Goal: Task Accomplishment & Management: Use online tool/utility

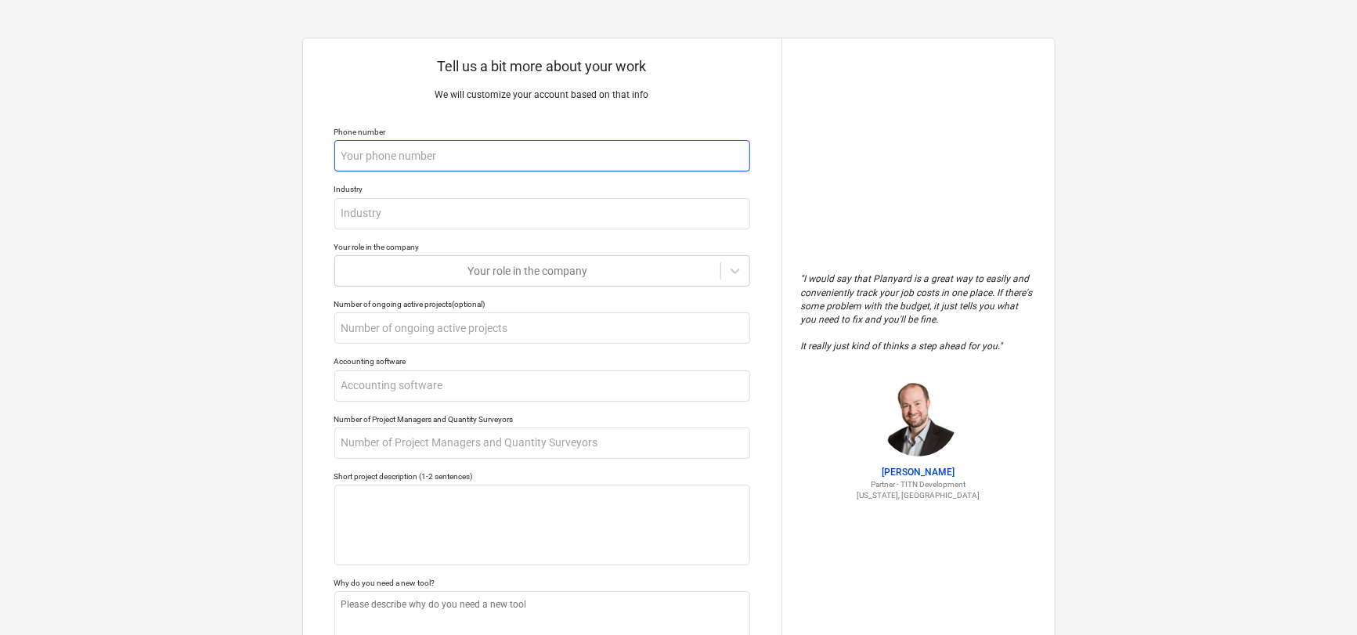
click at [377, 153] on input "text" at bounding box center [542, 155] width 416 height 31
type textarea "x"
type input "0"
type textarea "x"
type input "02"
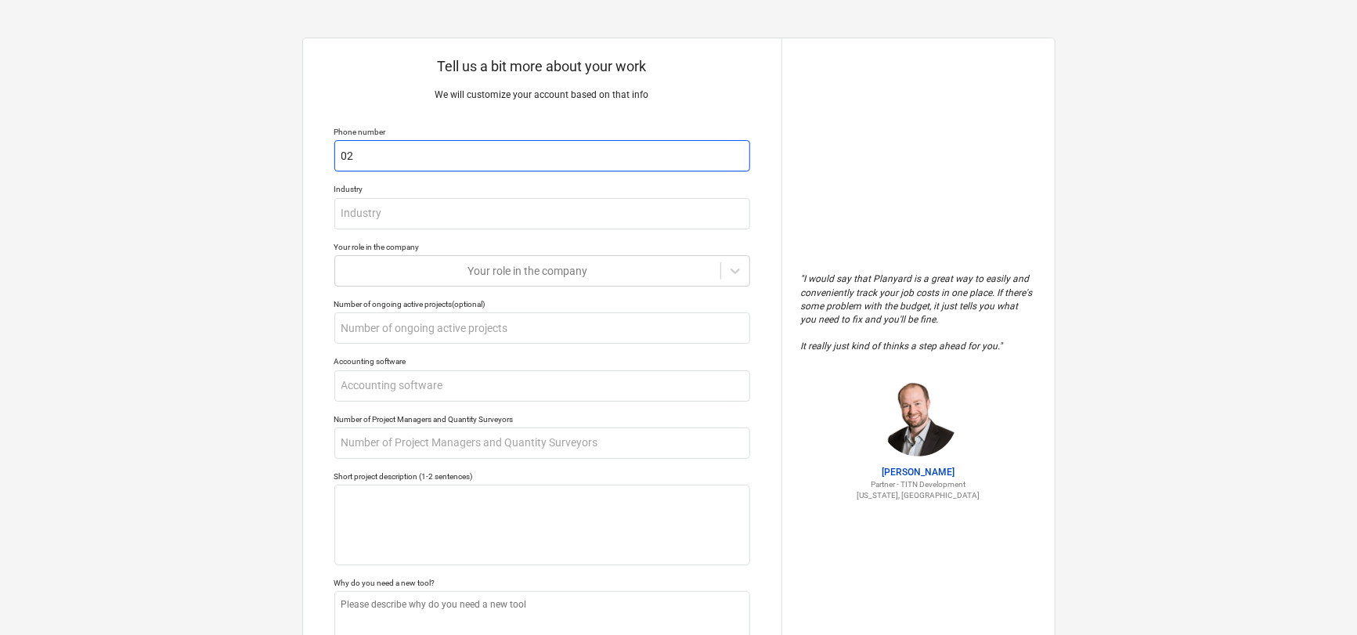
type textarea "x"
type input "024"
type textarea "x"
type input "0243"
type textarea "x"
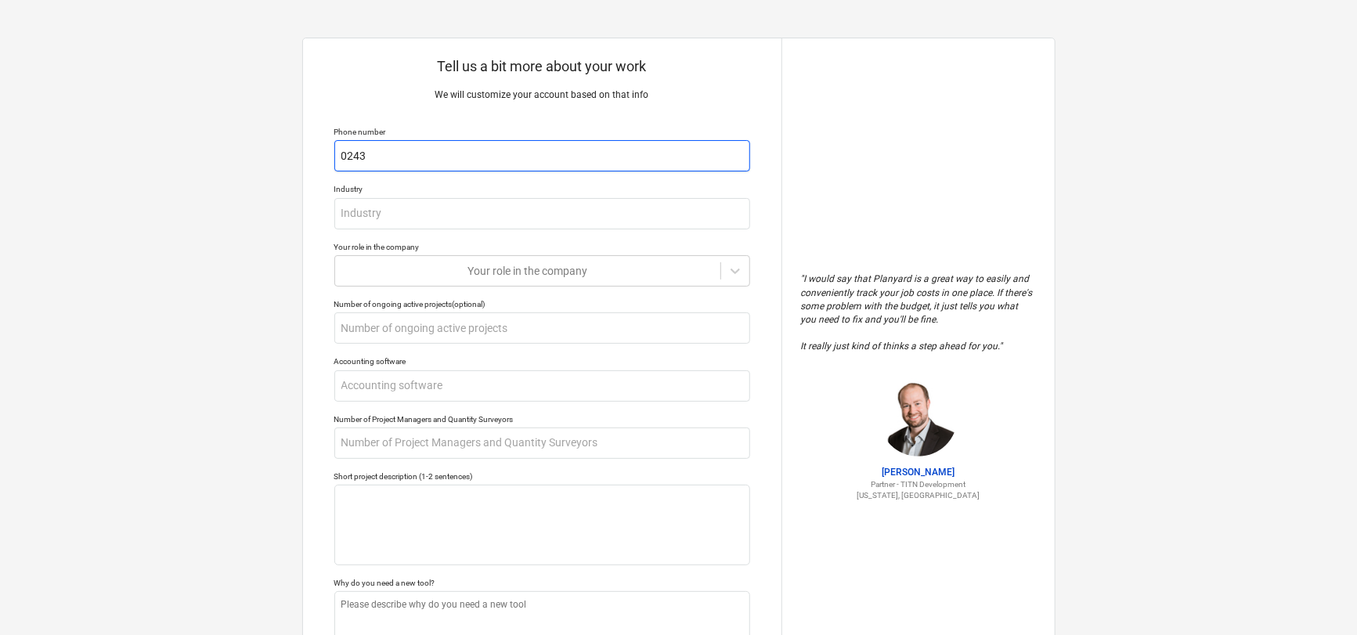
type input "02432"
type textarea "x"
type input "024326"
type textarea "x"
type input "0243266"
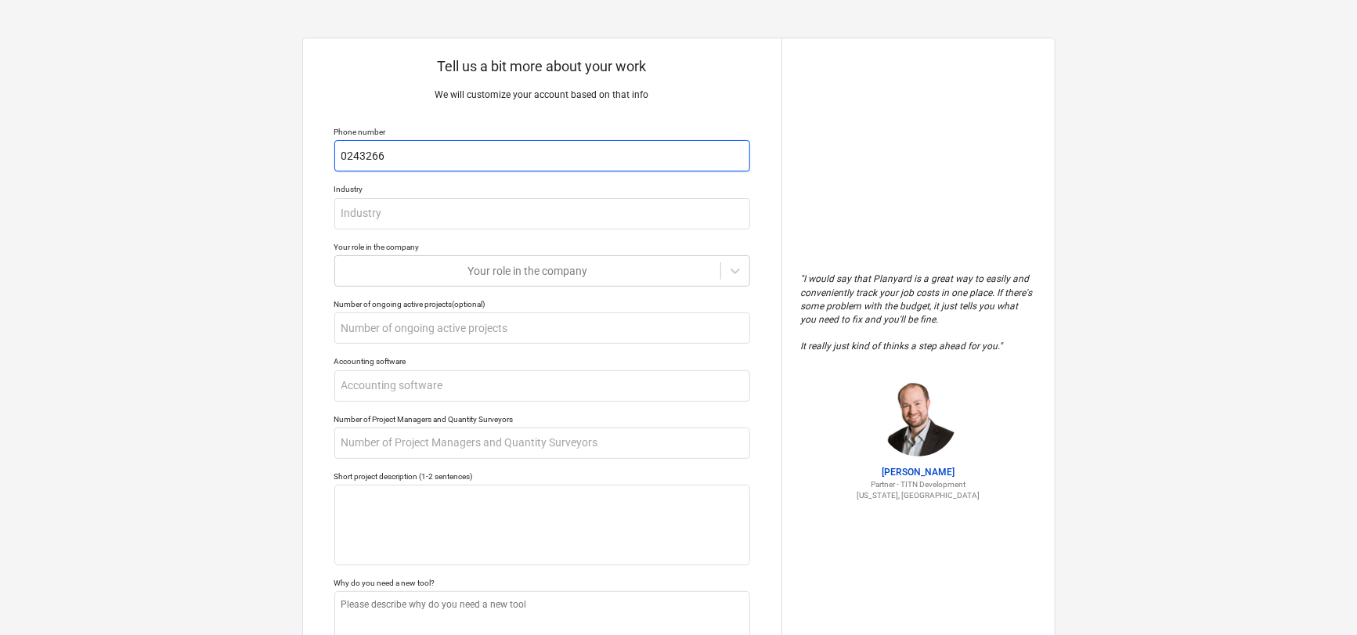
type textarea "x"
type input "02432665"
type textarea "x"
type input "024326652"
type textarea "x"
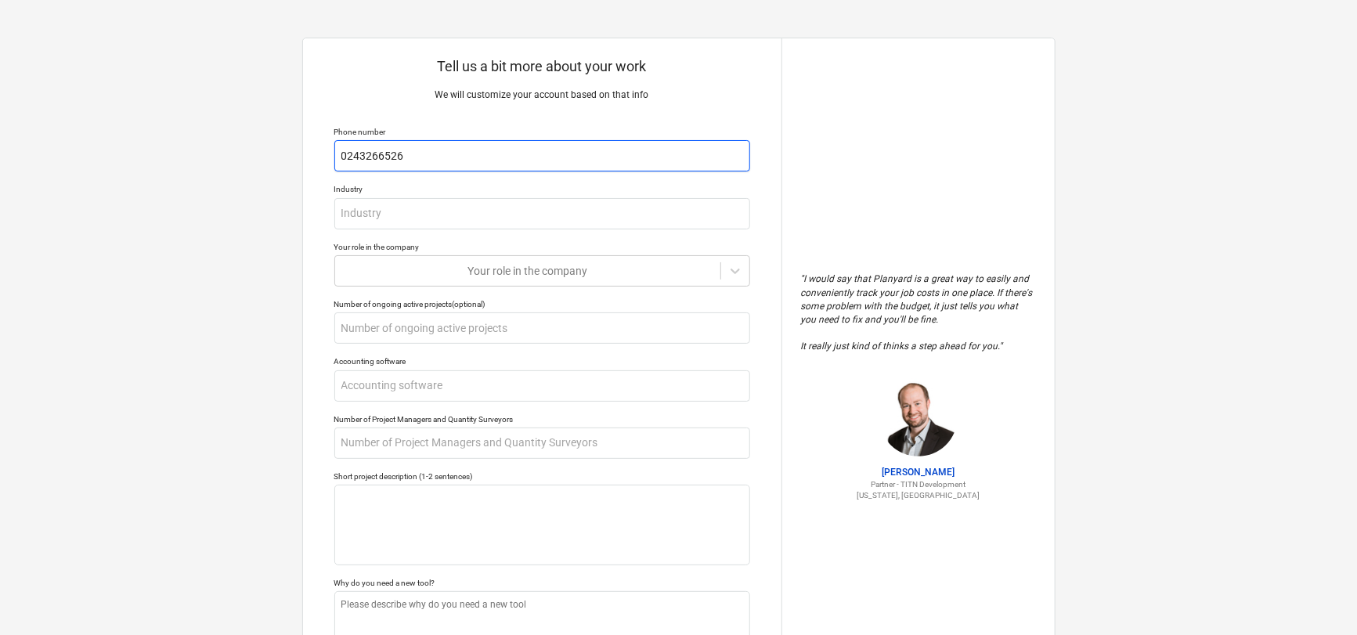
type input "0243266526"
type textarea "x"
type input "A"
type textarea "x"
type input "Ac"
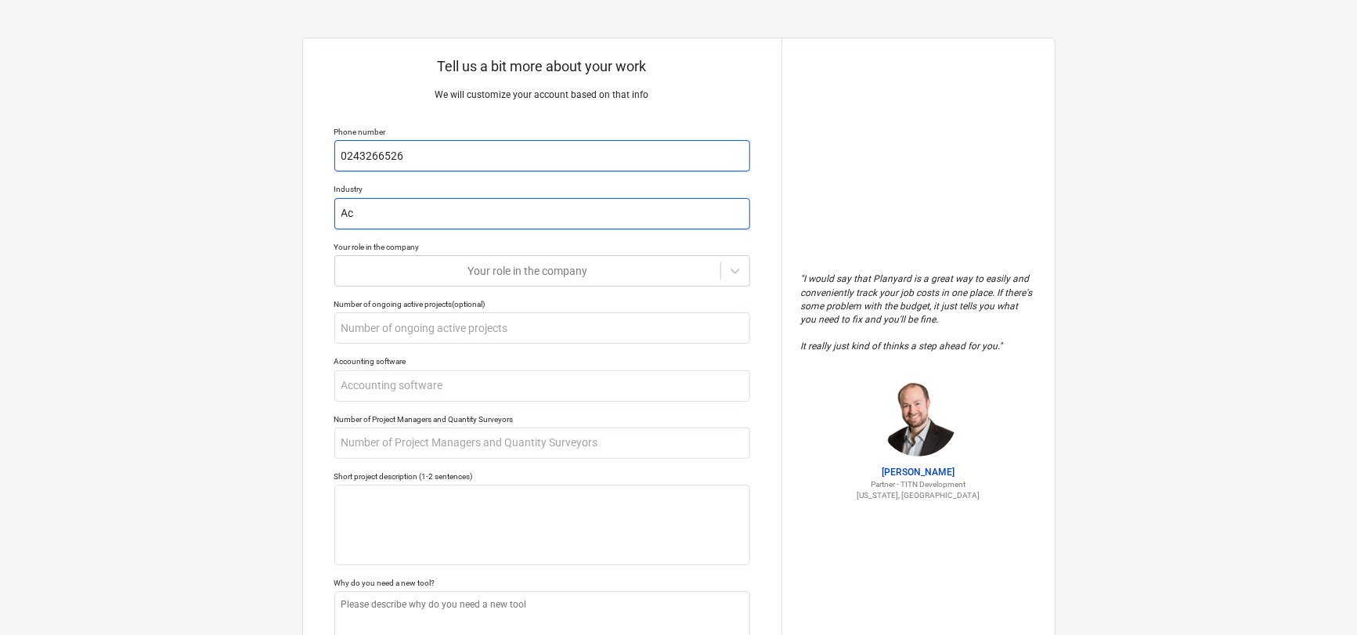
type textarea "x"
type input "Acc"
type textarea "x"
type input "Acco"
type textarea "x"
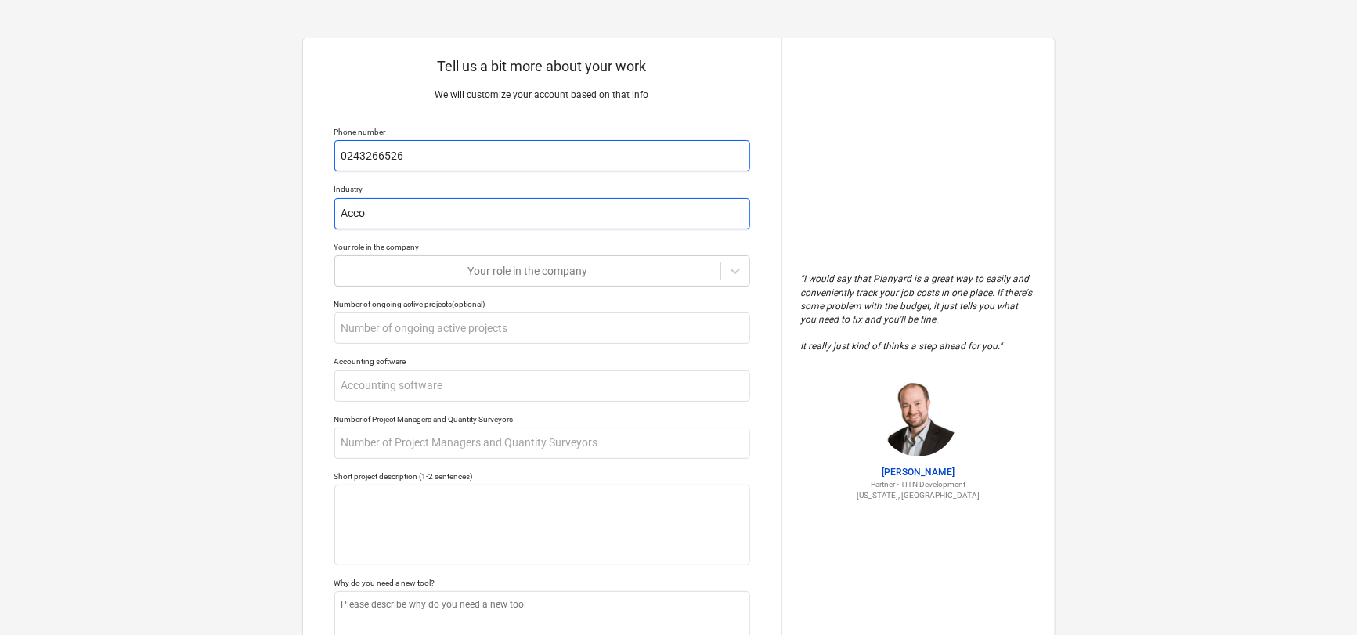
type input "Accou"
type textarea "x"
type input "Accoun"
type textarea "x"
type input "Account"
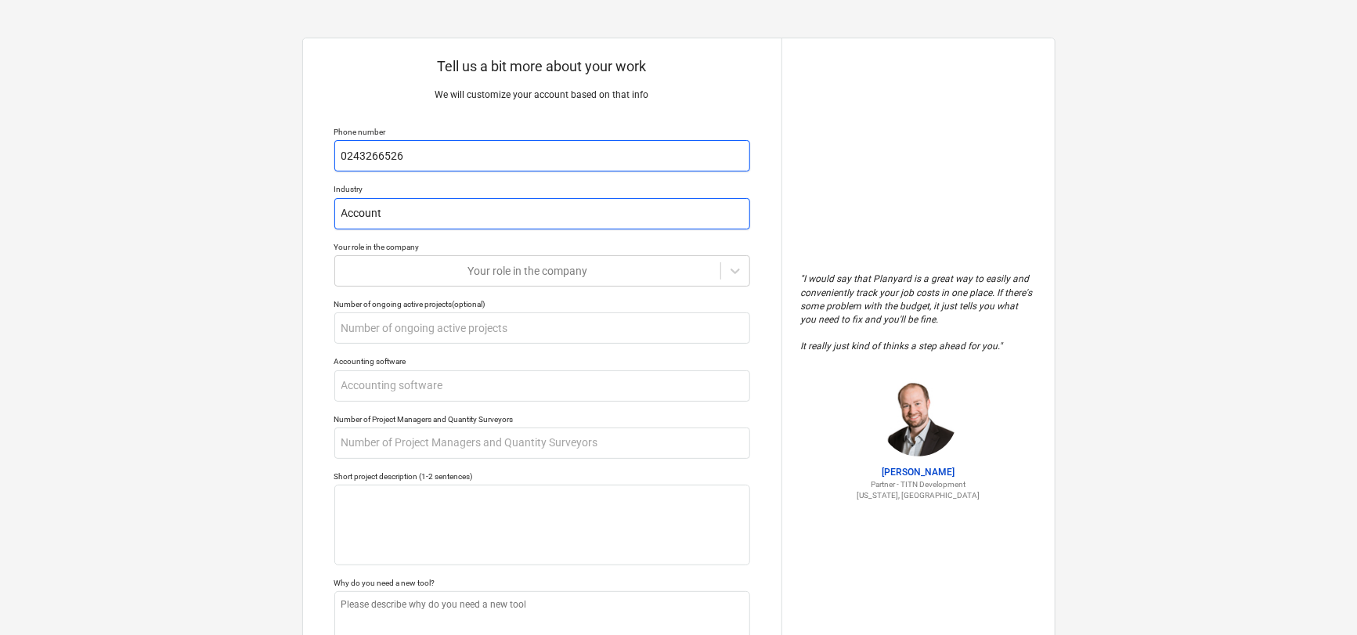
type textarea "x"
type input "Accounti"
type textarea "x"
type input "Accountin"
type textarea "x"
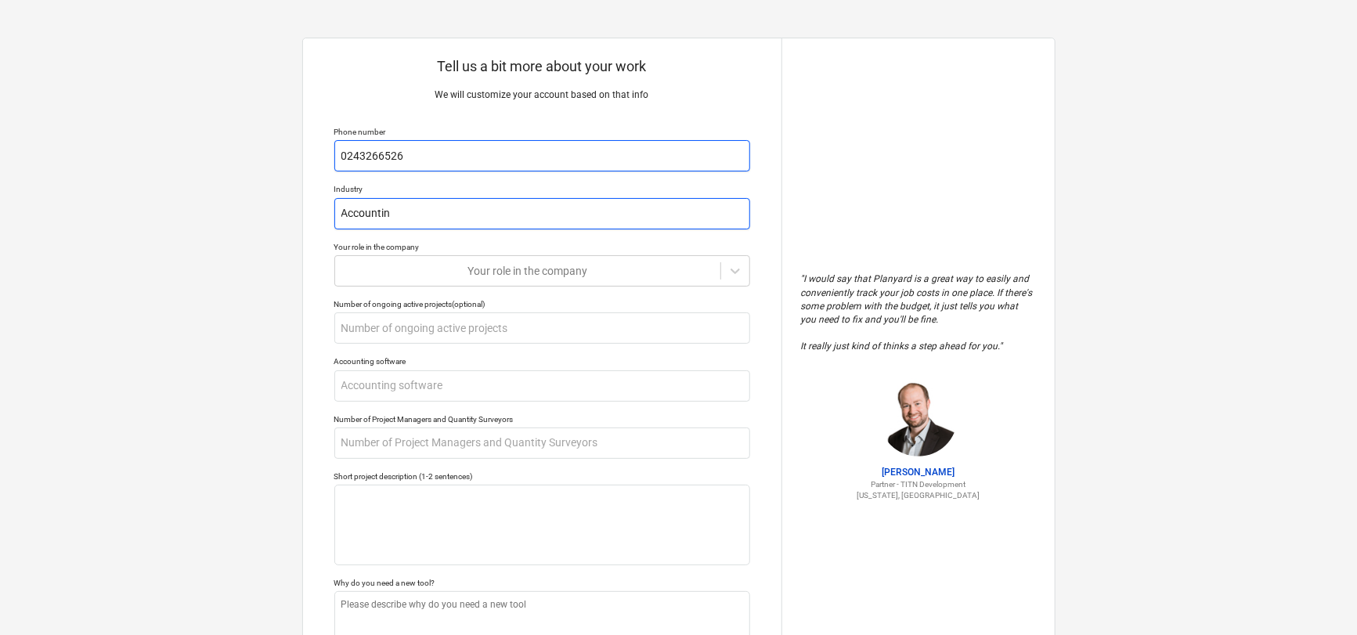
type input "Accounting"
type textarea "x"
type input "Accounting"
type textarea "x"
type input "Accounting F"
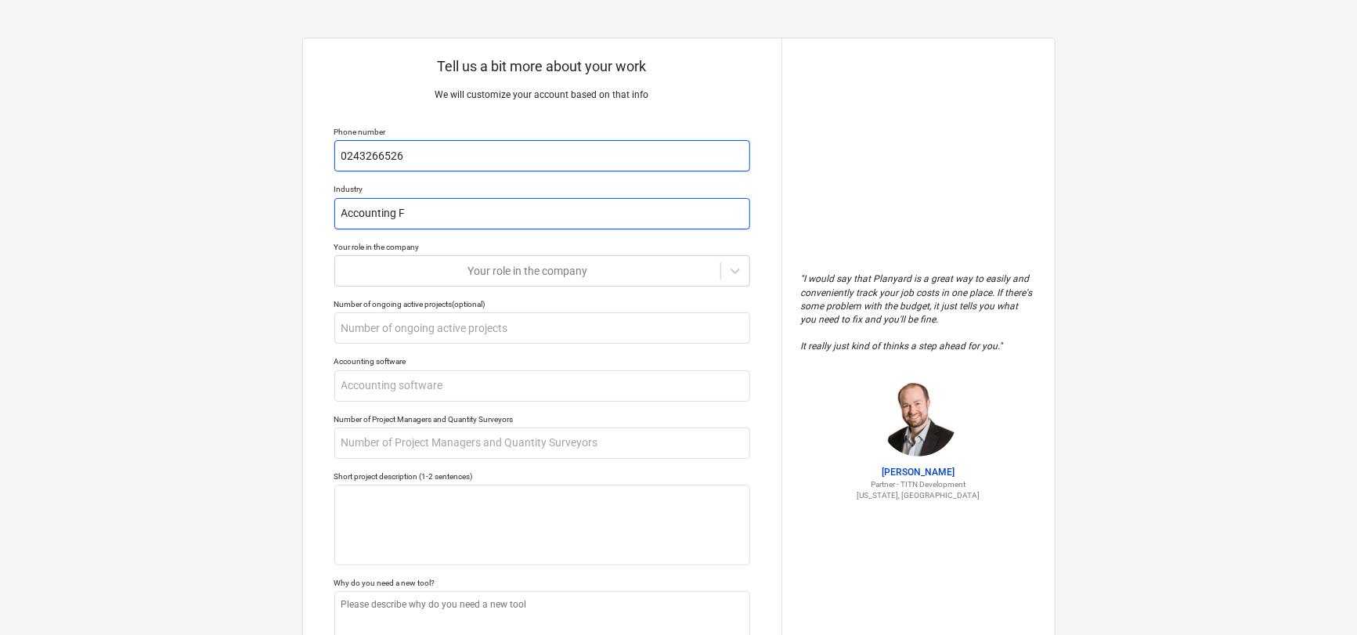
type textarea "x"
type input "Accounting Fi"
type textarea "x"
type input "Accounting Fir"
type textarea "x"
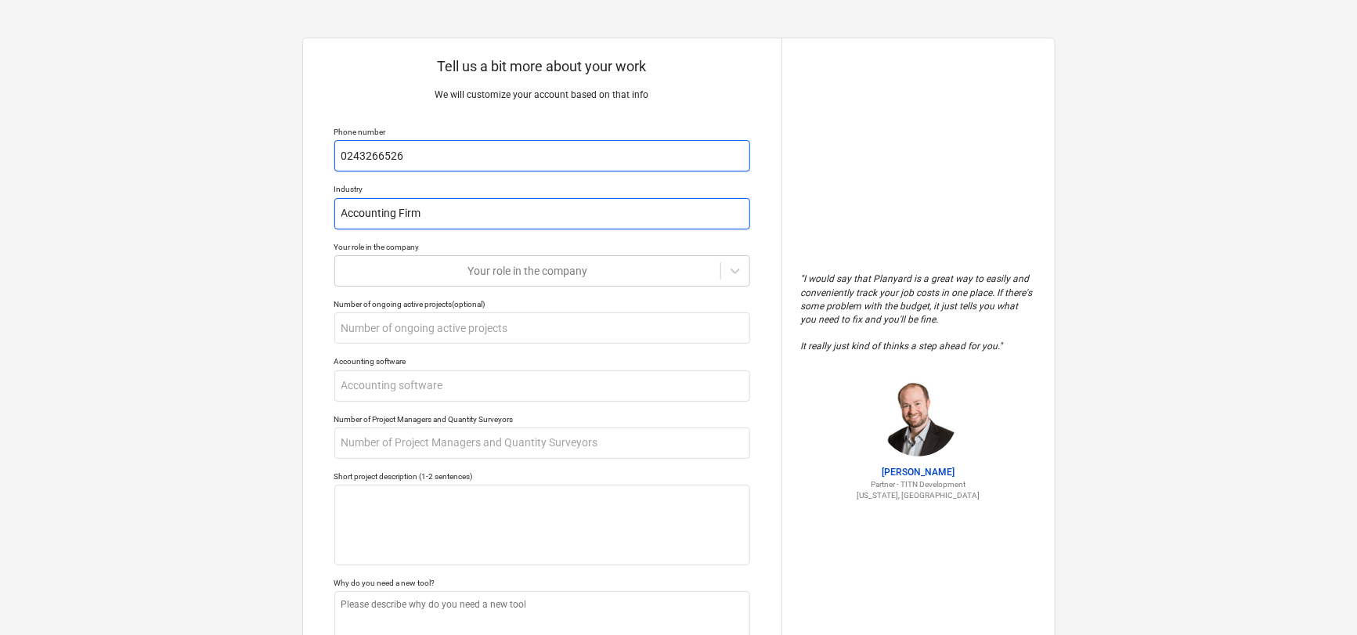
type input "Accounting Firm"
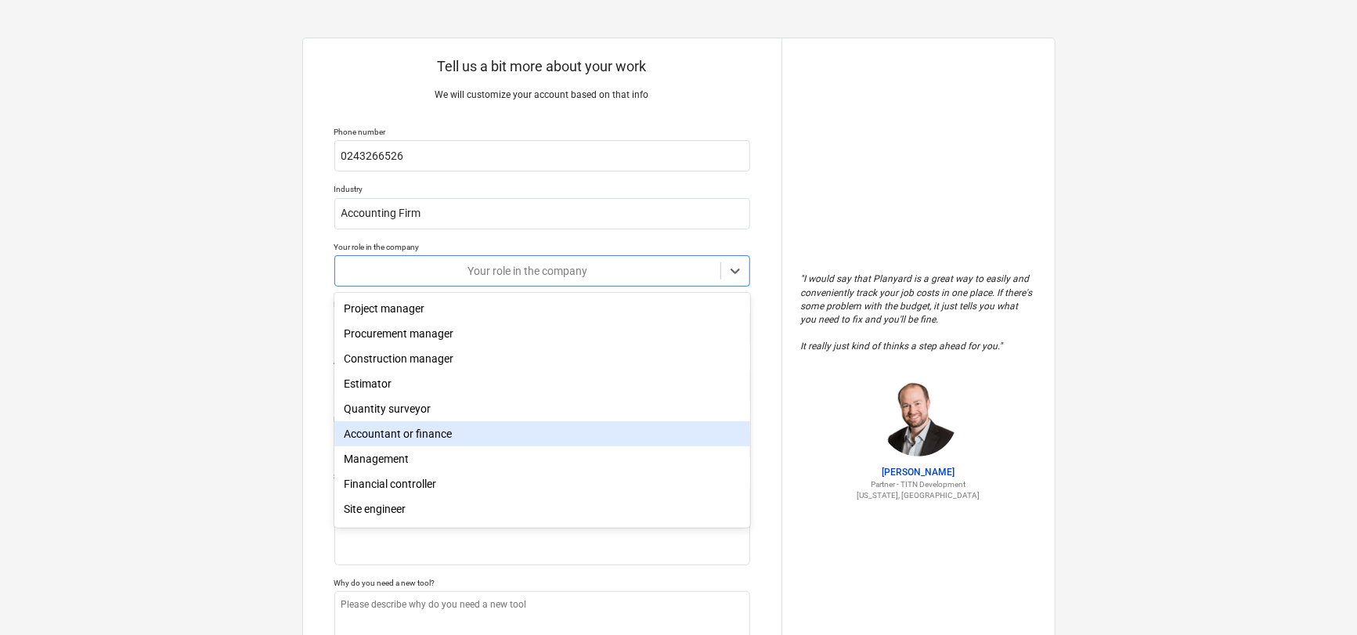
click at [450, 442] on div "Accountant or finance" at bounding box center [542, 433] width 416 height 25
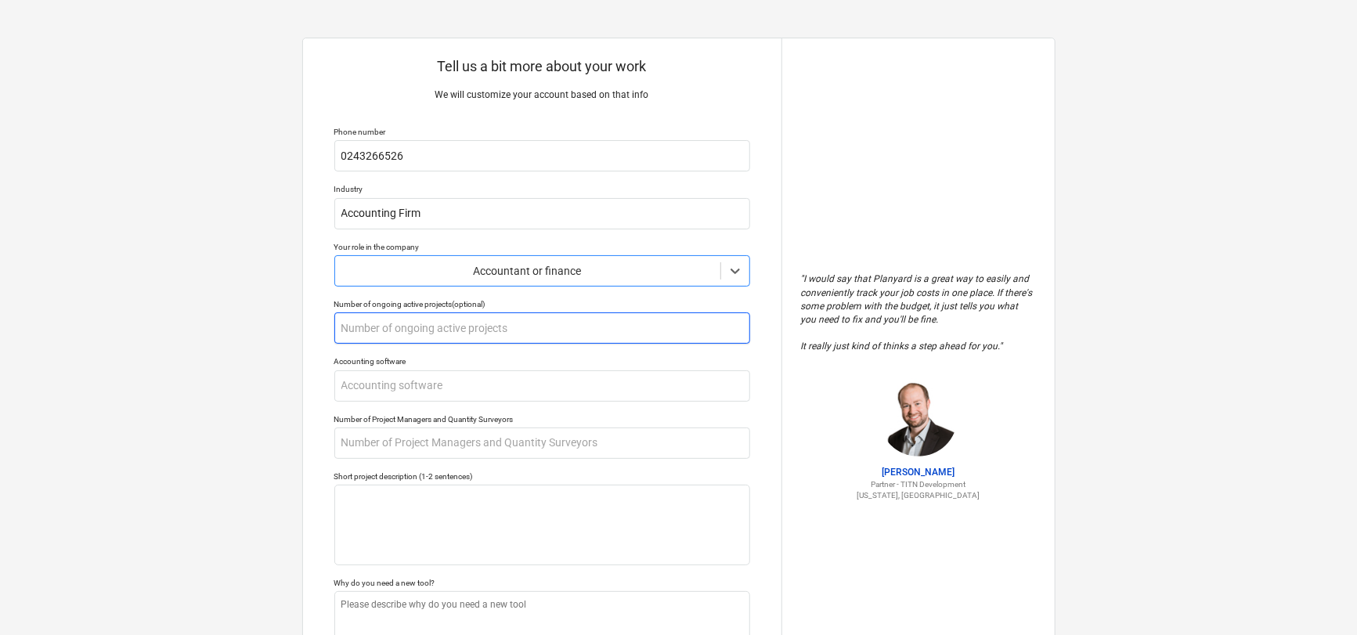
click at [565, 333] on input "text" at bounding box center [542, 328] width 416 height 31
click at [559, 358] on div "Accounting software" at bounding box center [542, 361] width 416 height 10
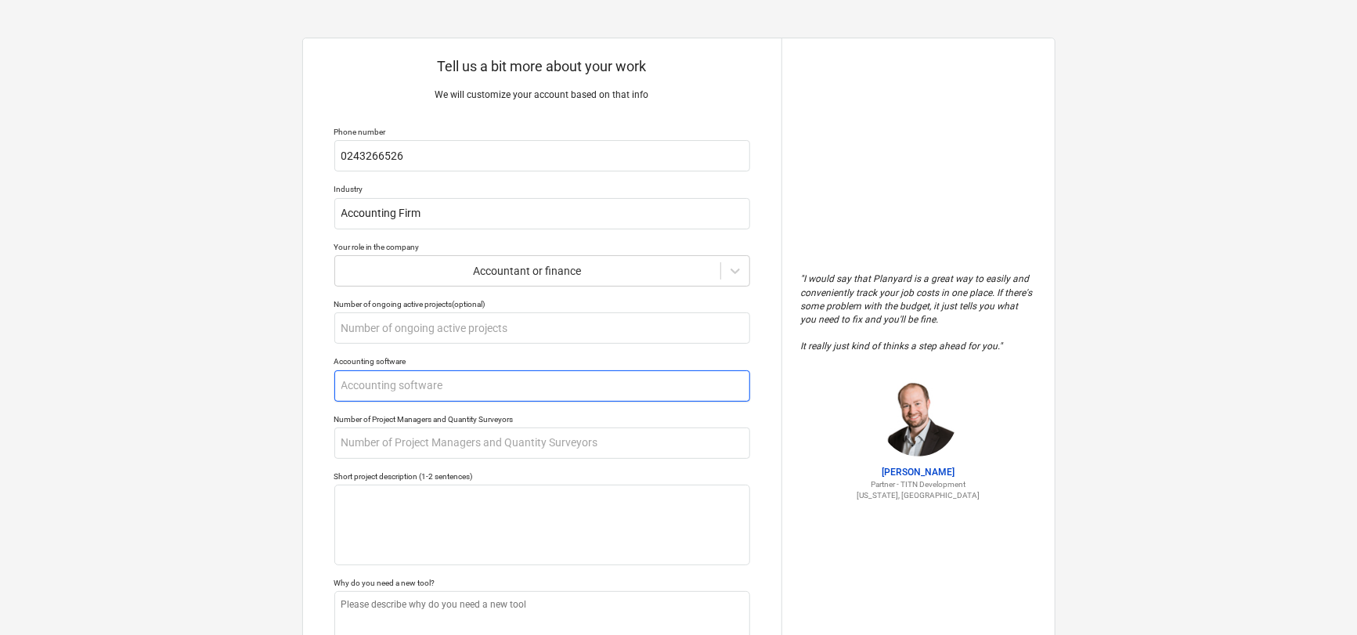
click at [548, 382] on input "text" at bounding box center [542, 386] width 416 height 31
type textarea "x"
type input "X"
type textarea "x"
type input "Xe"
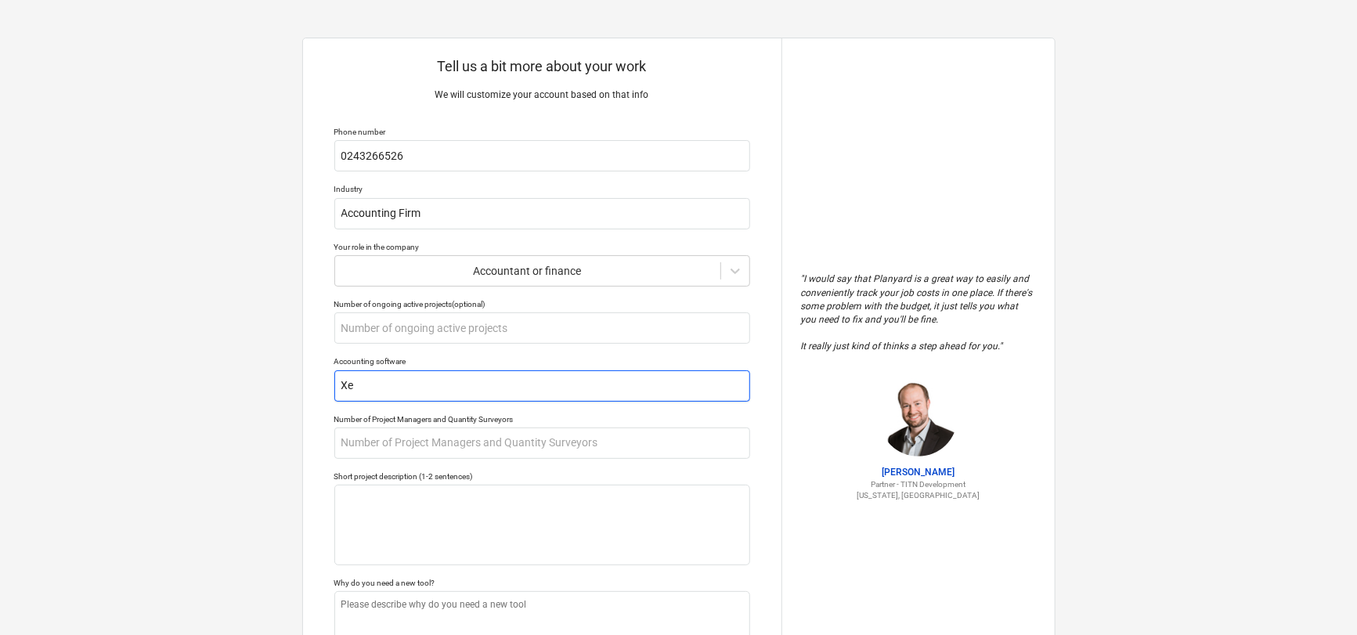
type textarea "x"
type input "Xer"
type textarea "x"
type input "Xero"
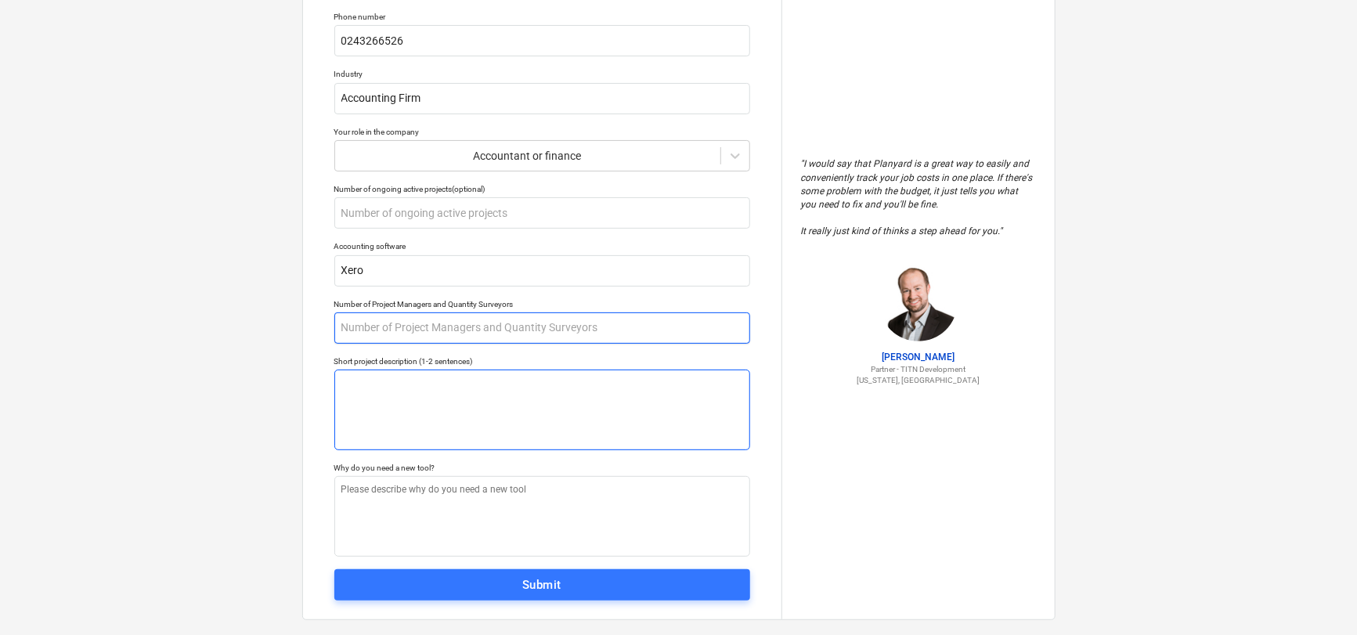
scroll to position [137, 0]
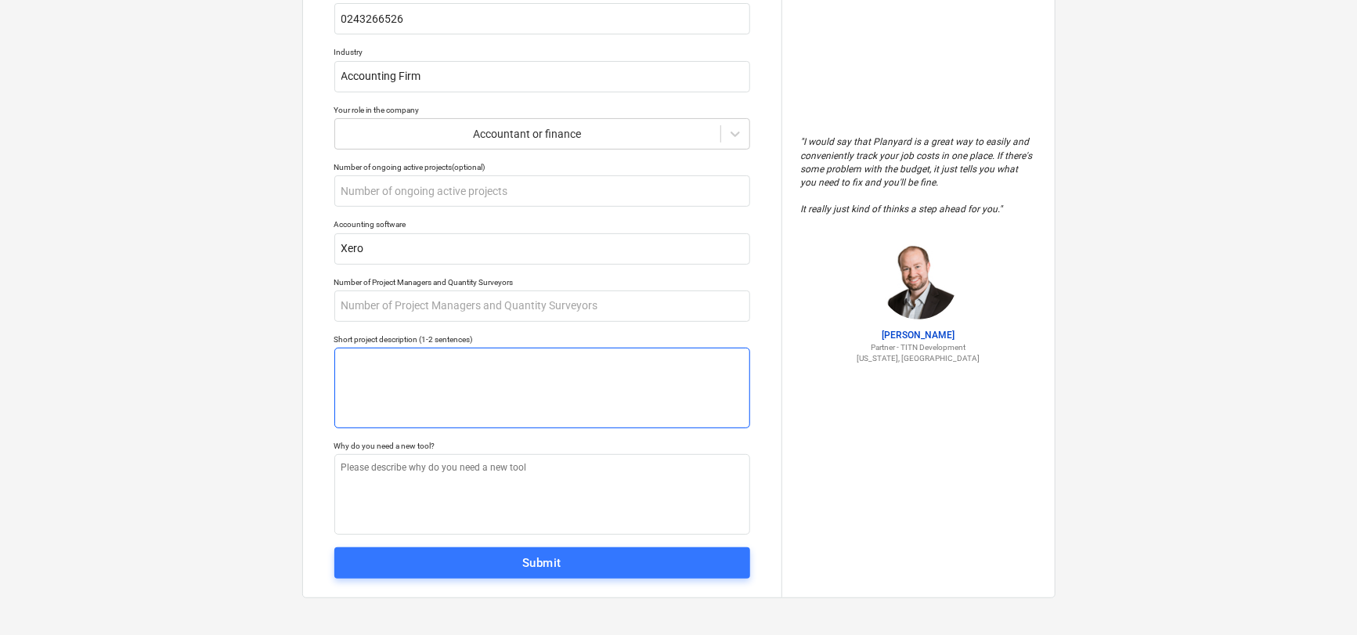
click at [583, 392] on textarea at bounding box center [542, 388] width 416 height 81
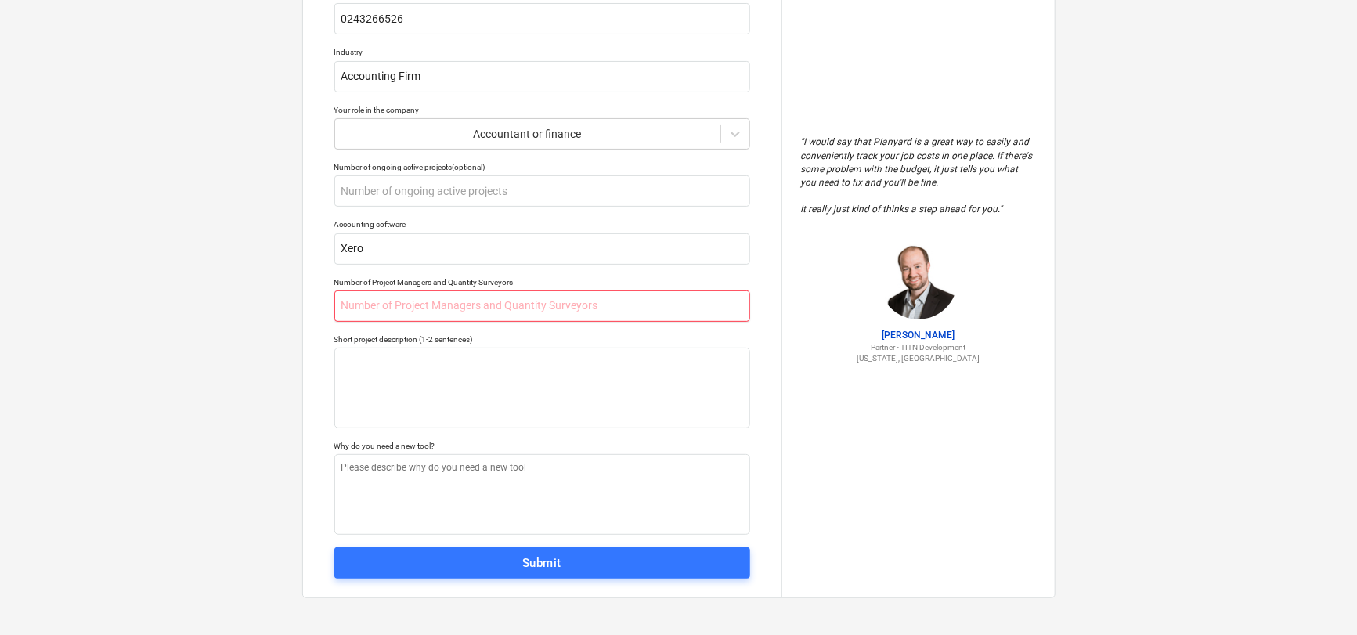
click at [537, 301] on input "text" at bounding box center [542, 306] width 416 height 31
type textarea "x"
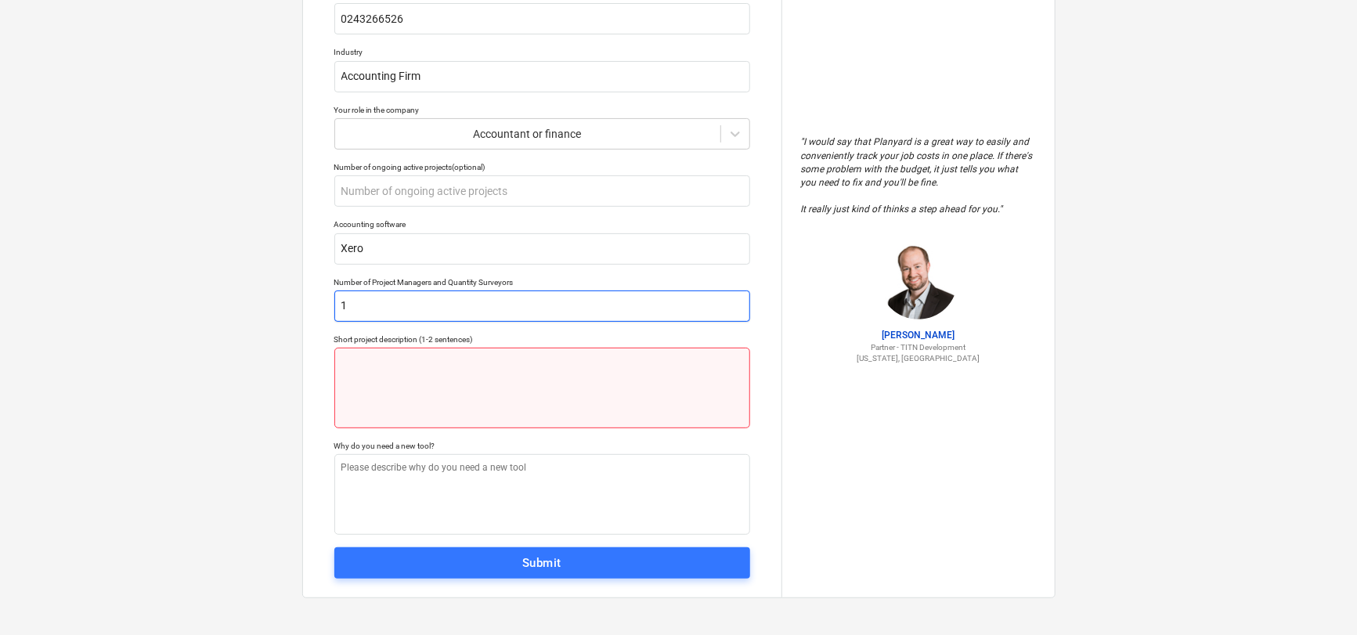
type input "1"
click at [548, 383] on textarea at bounding box center [542, 388] width 416 height 81
type textarea "x"
type textarea "F"
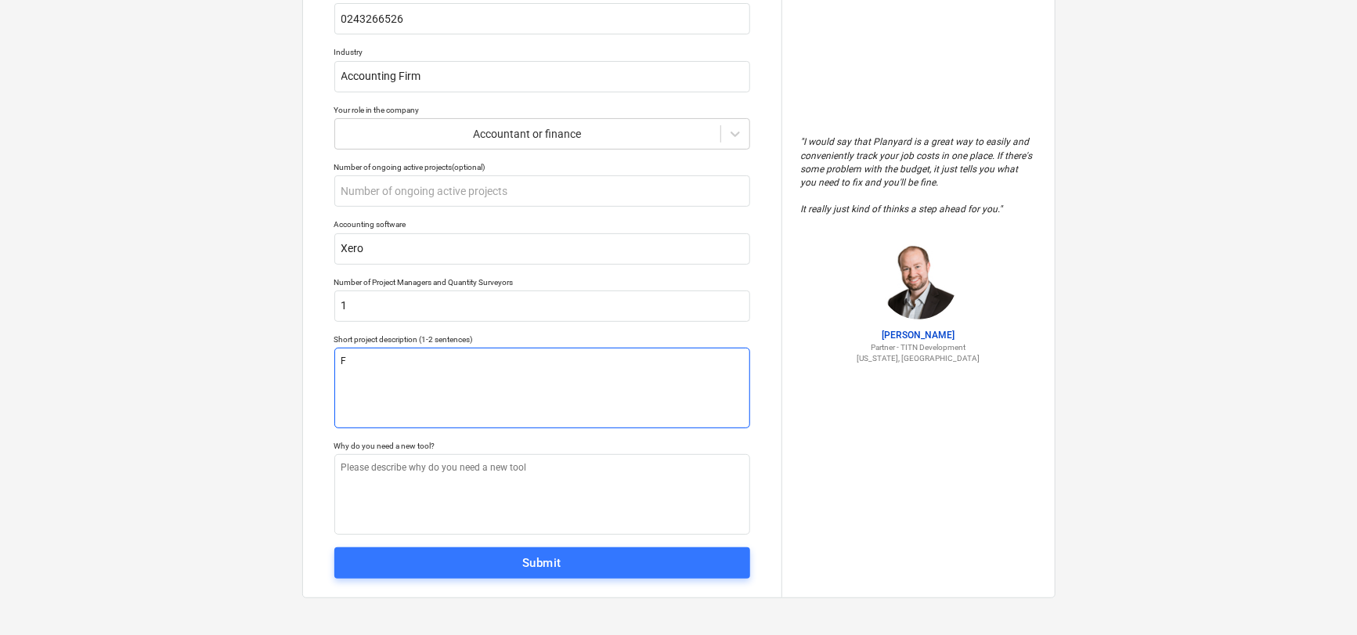
type textarea "x"
type textarea "Fi"
type textarea "x"
type textarea "Fir"
type textarea "x"
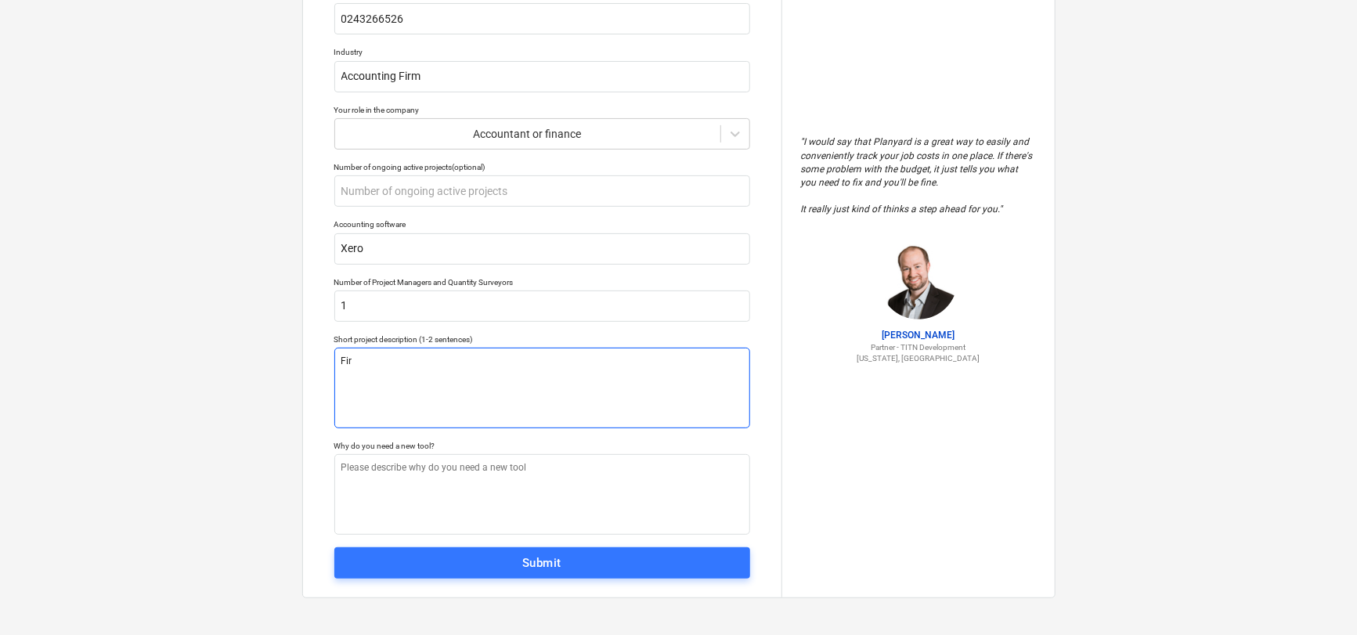
type textarea "Fire"
type textarea "x"
type textarea "Fire"
type textarea "x"
type textarea "Fire A"
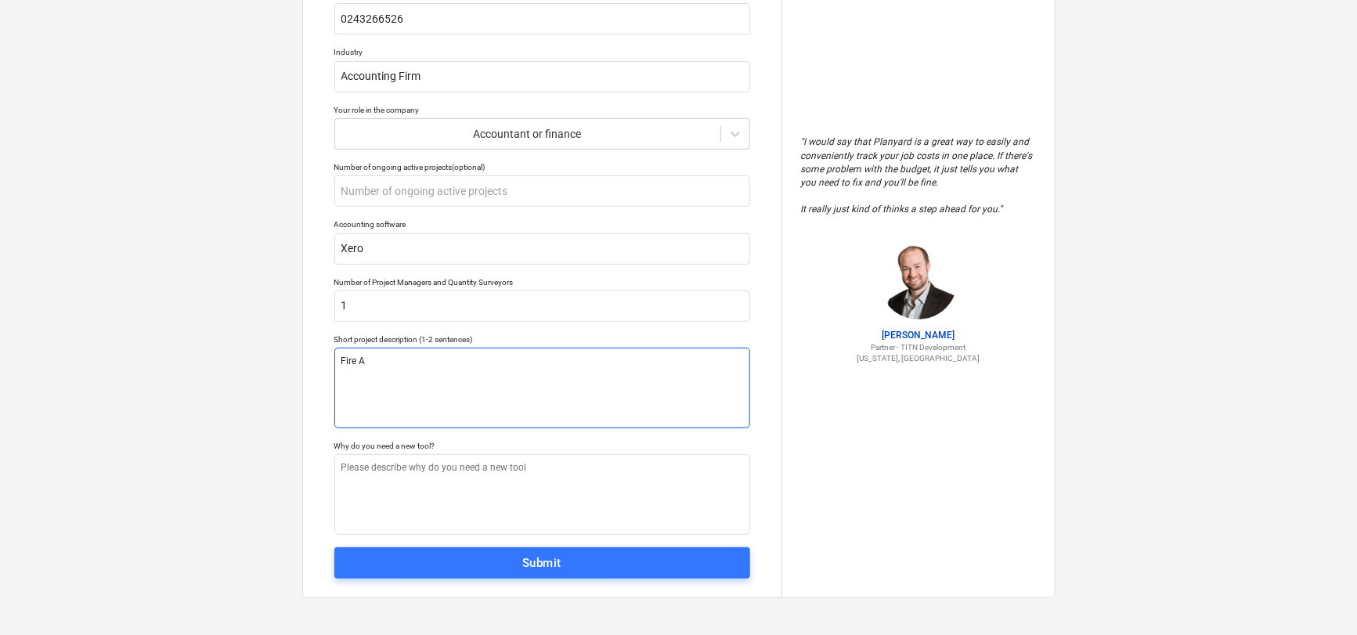
type textarea "x"
type textarea "Fire Al"
type textarea "x"
type textarea "Fire Ala"
type textarea "x"
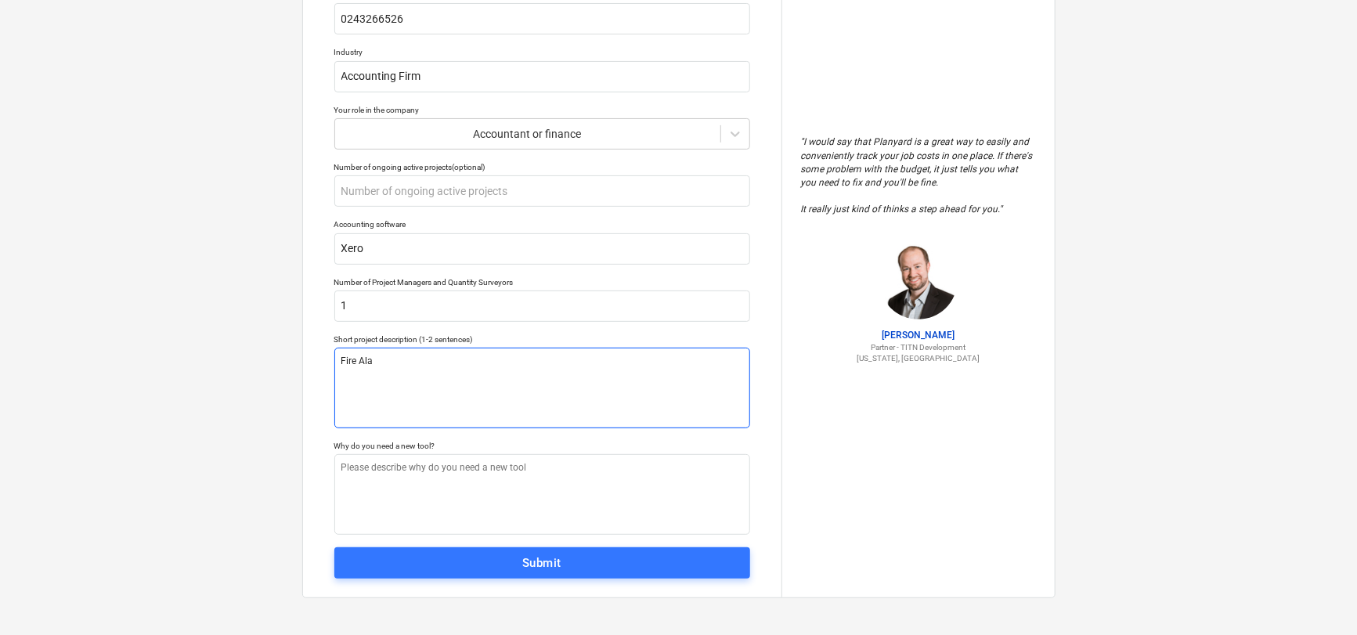
type textarea "Fire Alar"
type textarea "x"
type textarea "Fire Alarm"
type textarea "x"
type textarea "Fire Alarm"
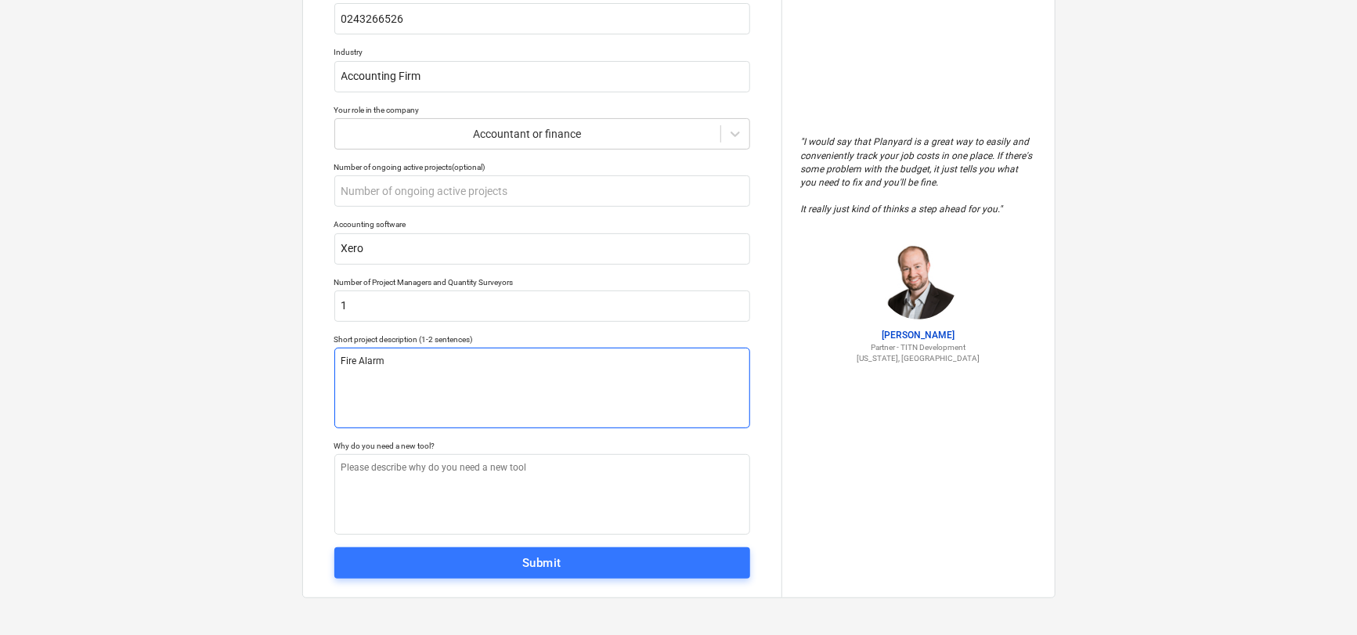
type textarea "x"
type textarea "Fire Alarm O"
type textarea "x"
type textarea "Fire Alarm"
type textarea "x"
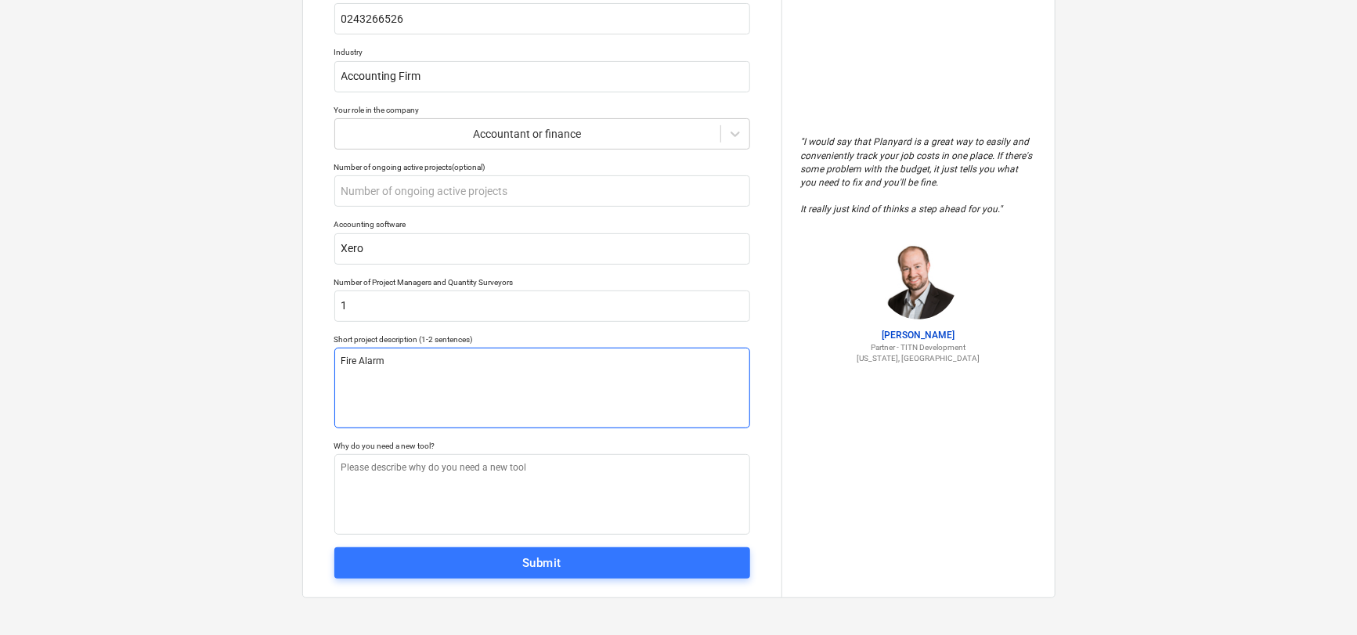
type textarea "Fire Alarm I"
type textarea "x"
type textarea "Fire Alarm In"
type textarea "x"
type textarea "Fire Alarm Ins"
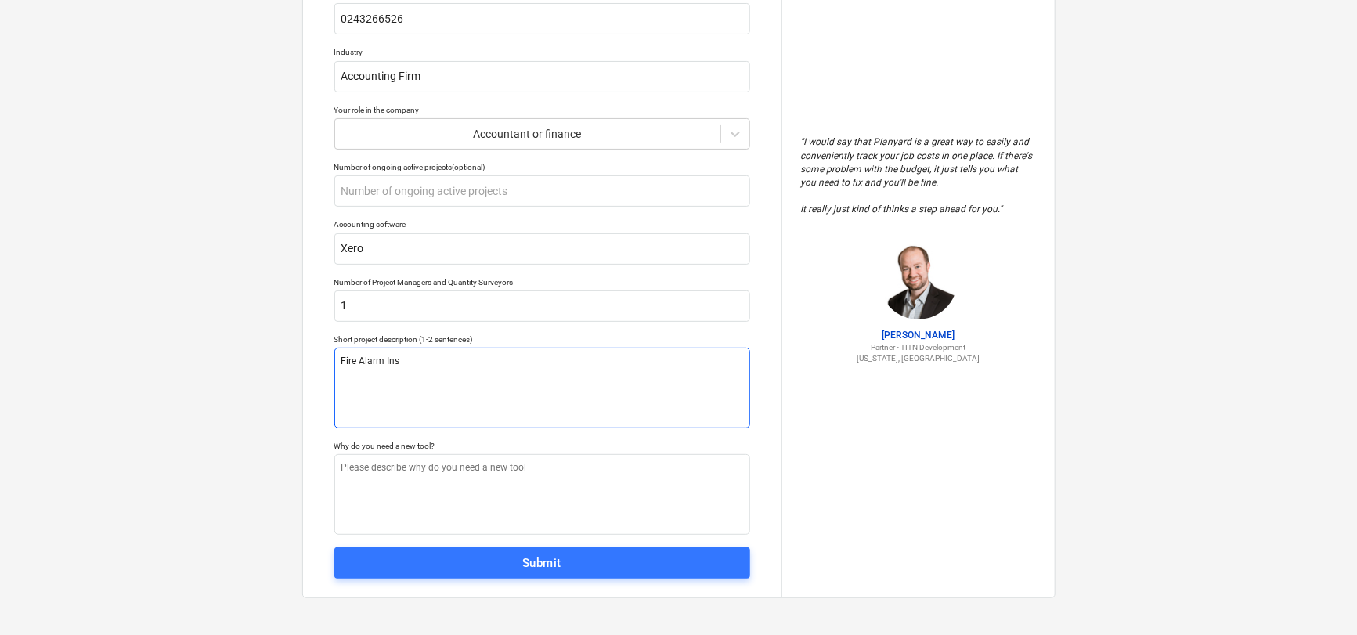
type textarea "x"
type textarea "Fire Alarm Inst"
type textarea "x"
type textarea "Fire Alarm Insta"
type textarea "x"
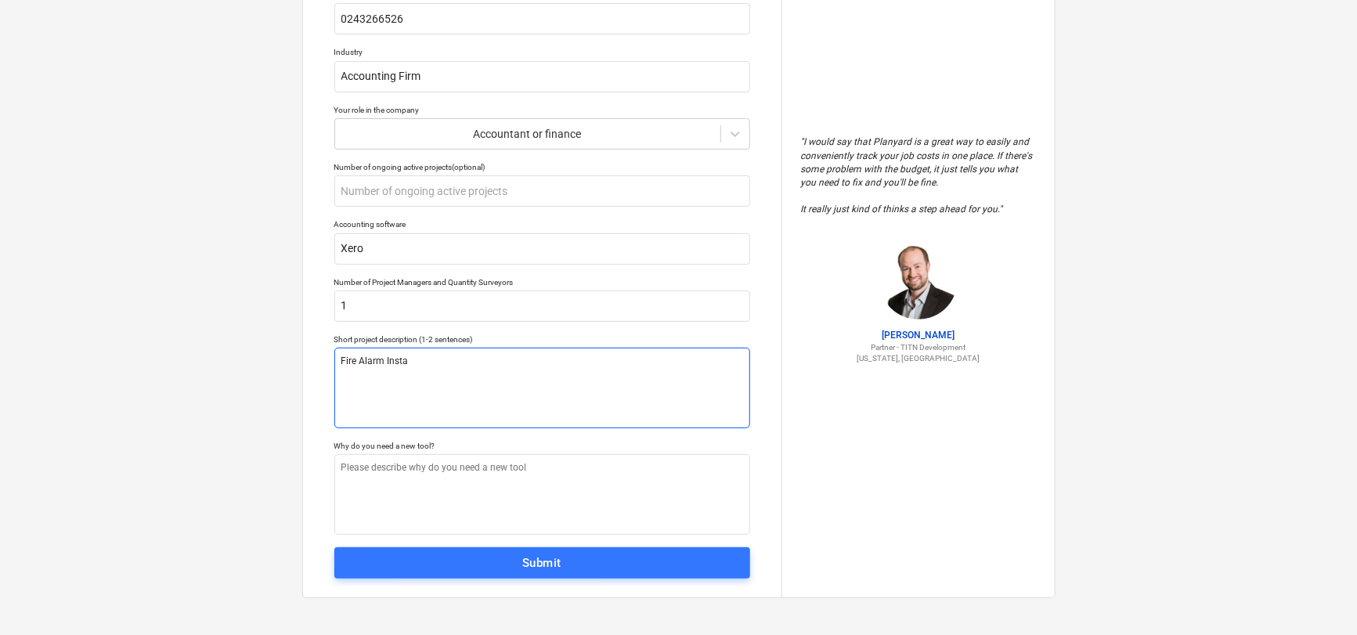
type textarea "Fire Alarm Instal"
type textarea "x"
type textarea "Fire Alarm Install"
type textarea "x"
type textarea "Fire Alarm Installa"
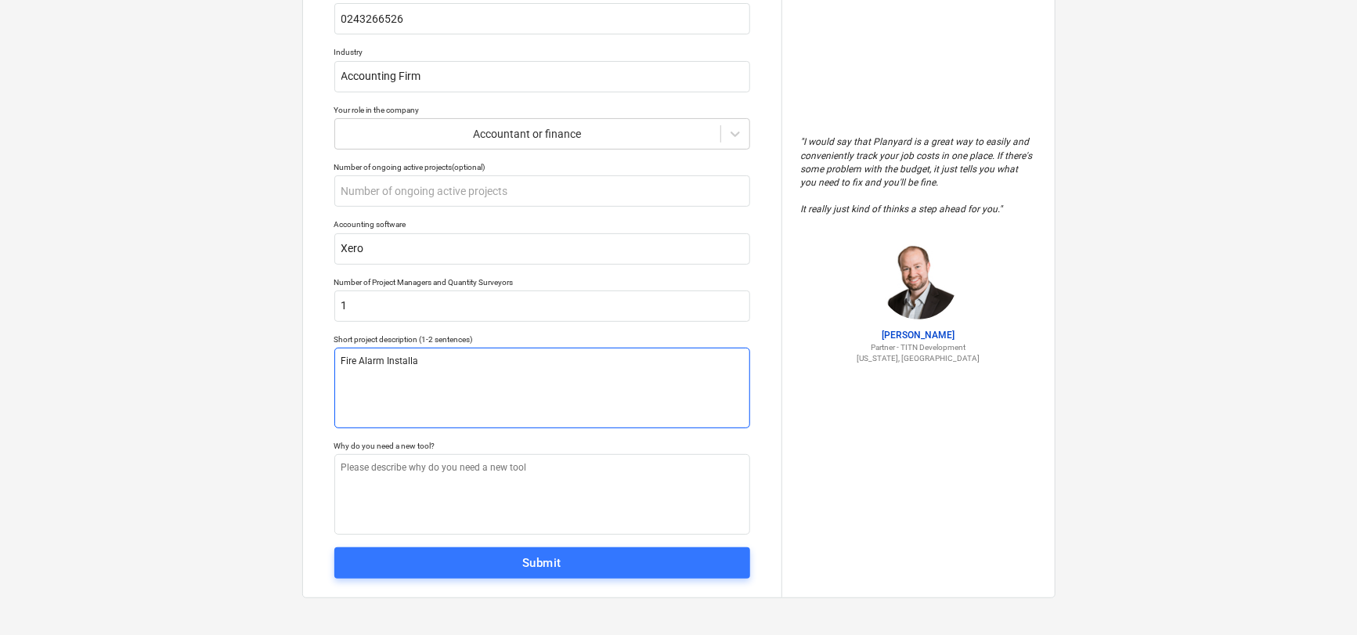
type textarea "x"
type textarea "Fire Alarm Installat"
type textarea "x"
type textarea "Fire Alarm Installati"
type textarea "x"
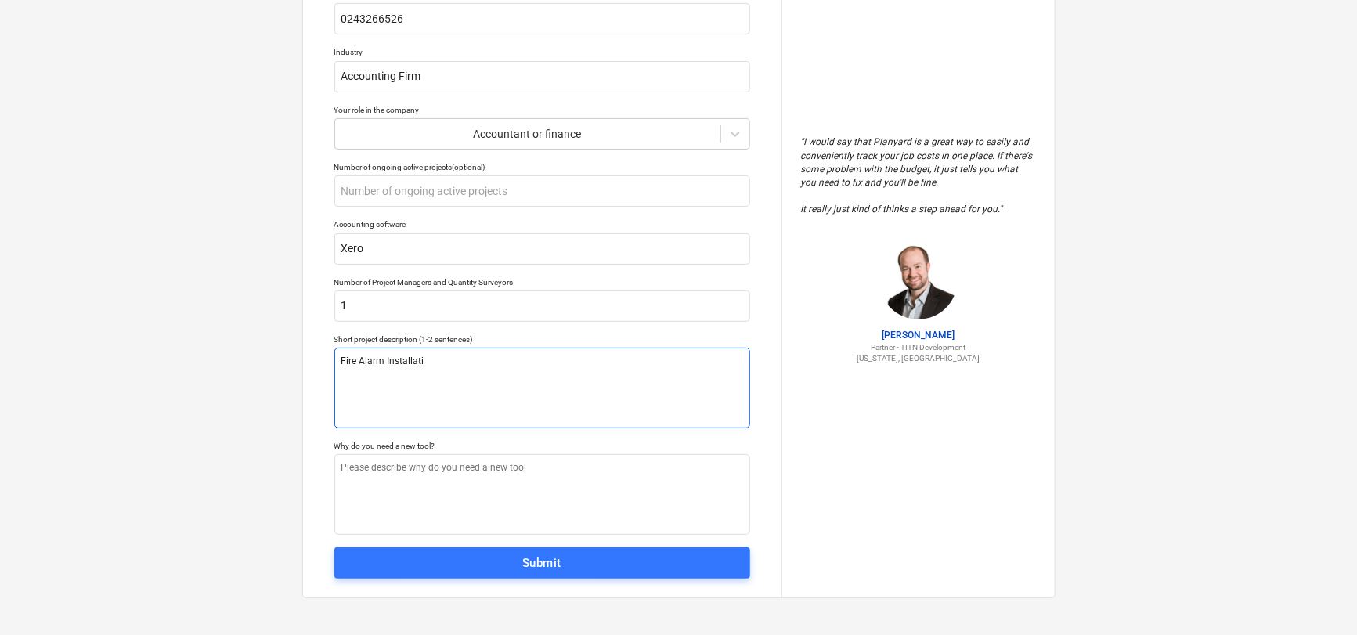
type textarea "Fire Alarm Installatio"
type textarea "x"
type textarea "Fire Alarm Installation"
type textarea "x"
type textarea "W"
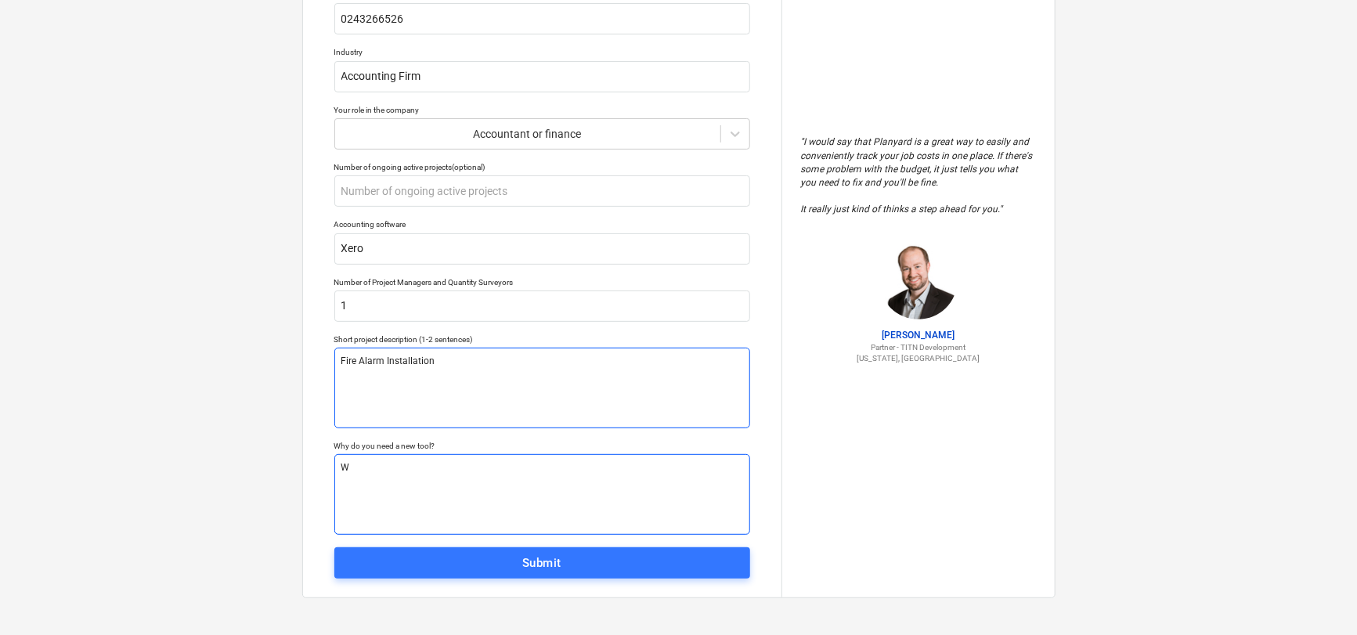
type textarea "x"
type textarea "We"
type textarea "x"
type textarea "We"
type textarea "x"
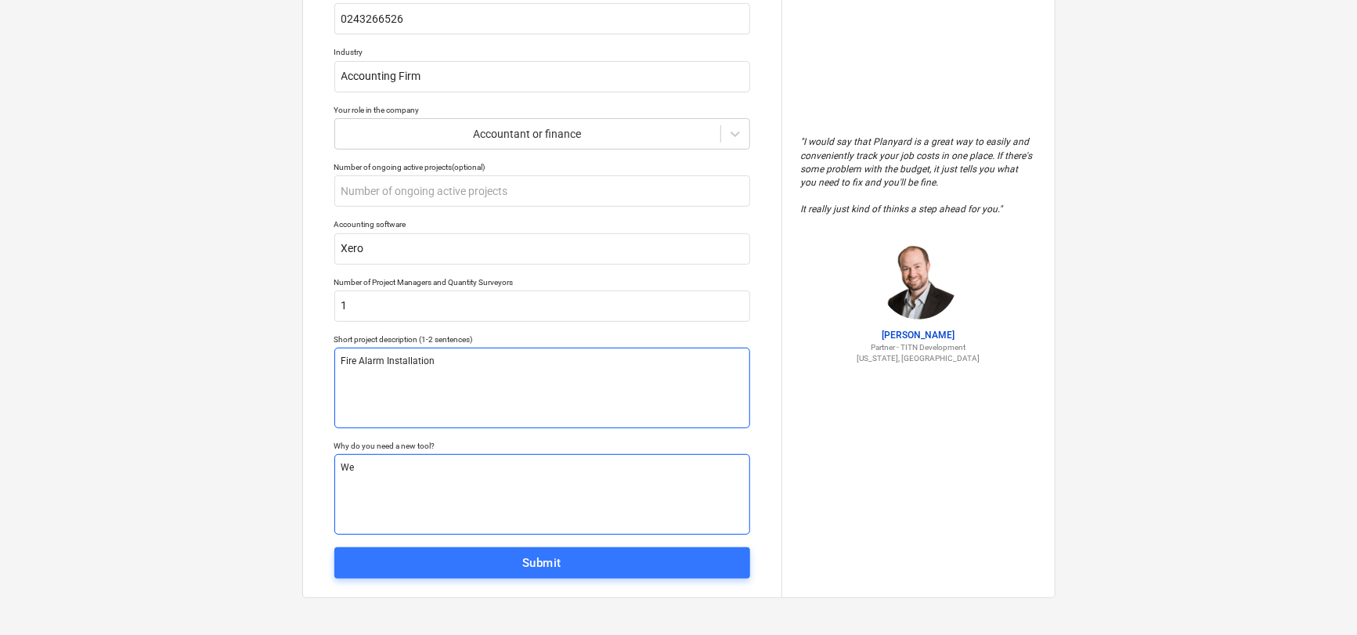
type textarea "We n"
type textarea "x"
type textarea "We ne"
type textarea "x"
type textarea "We nee"
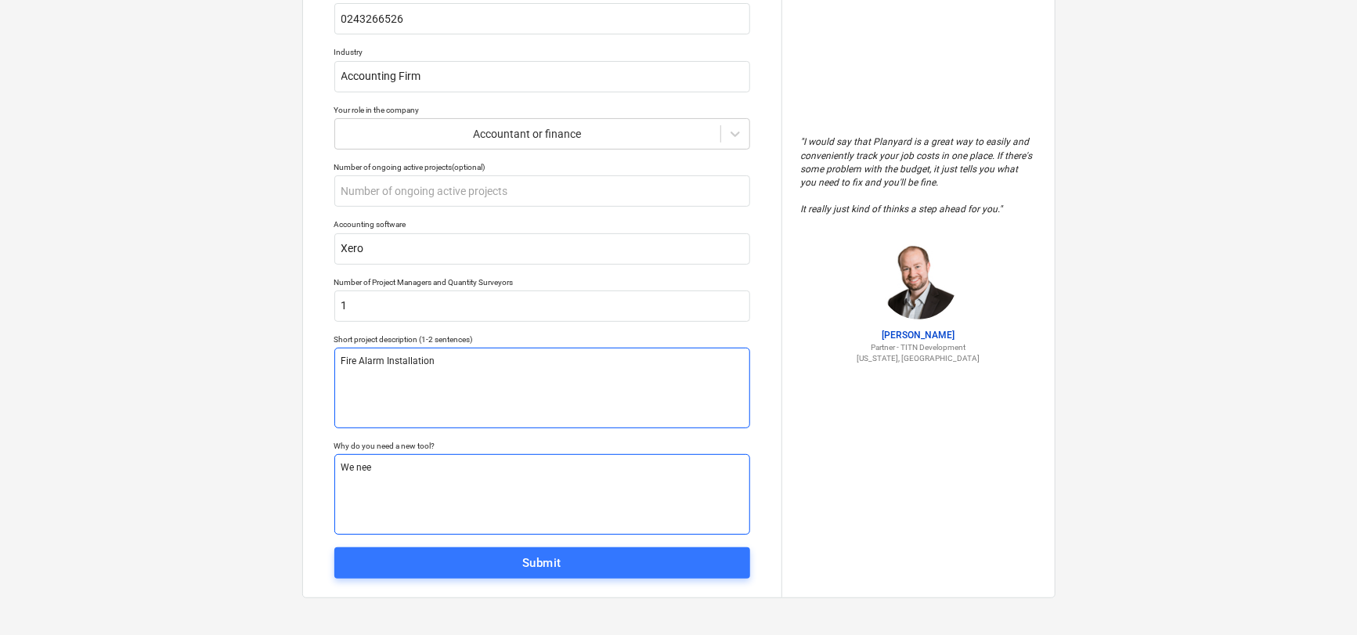
type textarea "x"
type textarea "We need"
type textarea "x"
type textarea "We need t"
type textarea "x"
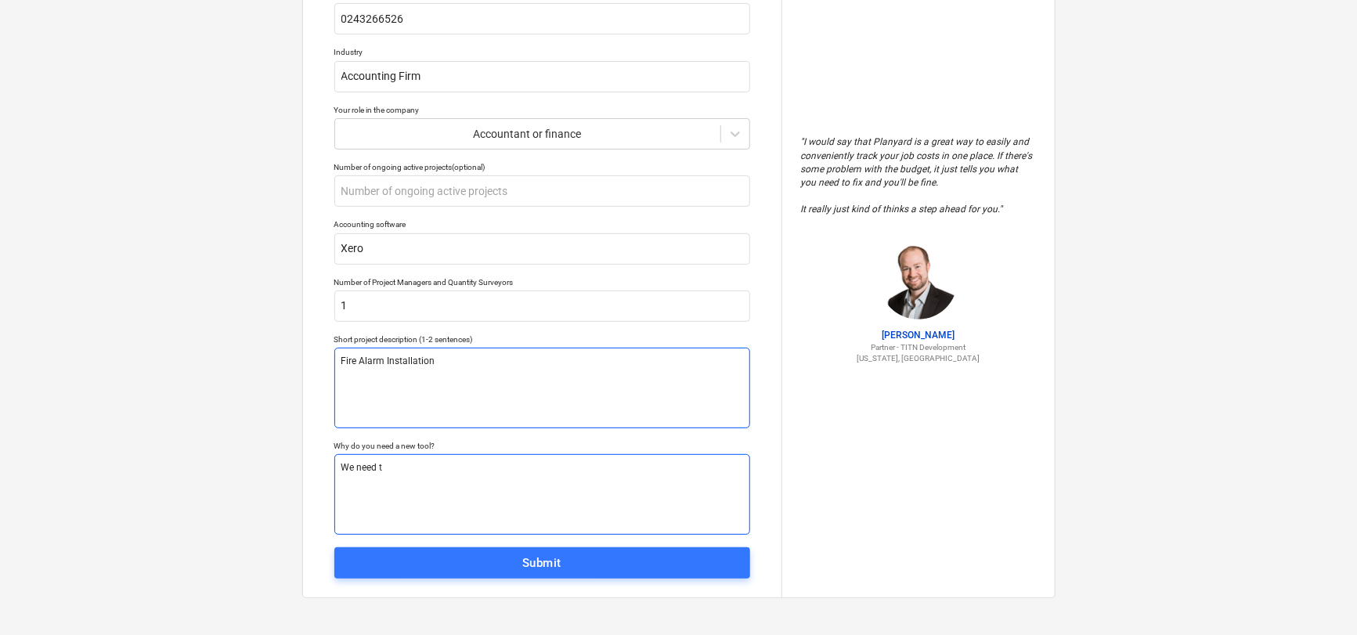
type textarea "We need to"
type textarea "x"
type textarea "We need to"
type textarea "x"
type textarea "We need to r"
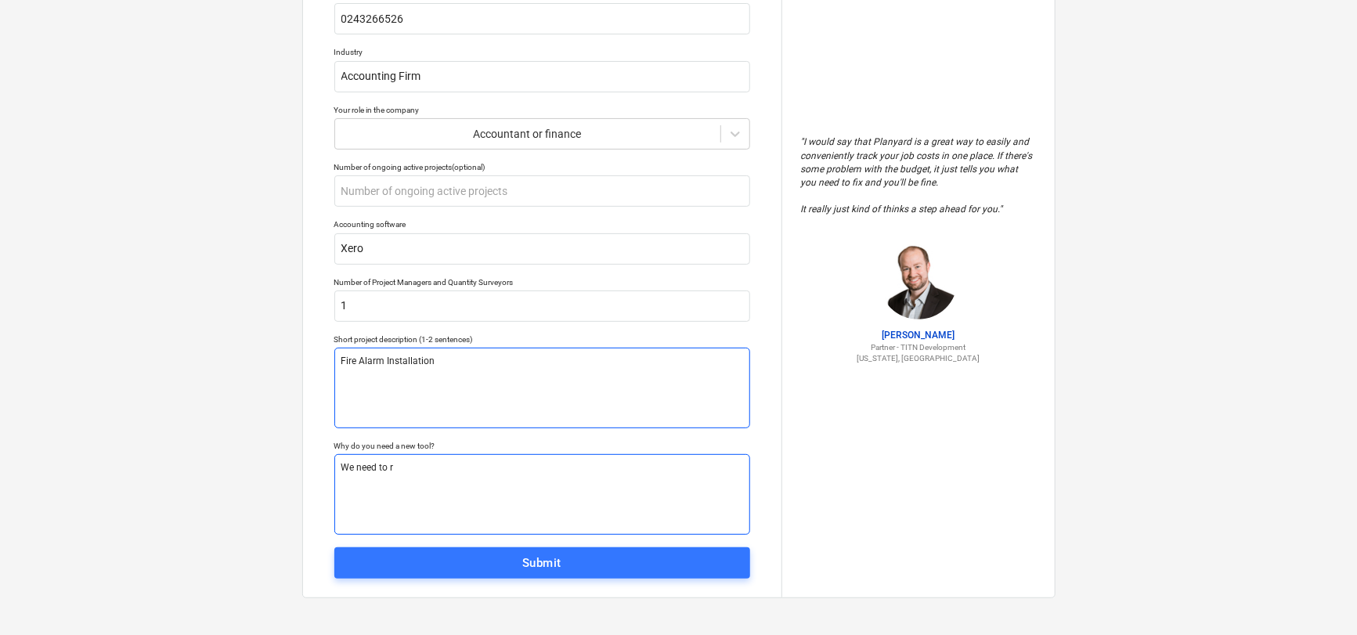
type textarea "x"
type textarea "We need to ru"
type textarea "x"
type textarea "We need to run"
type textarea "x"
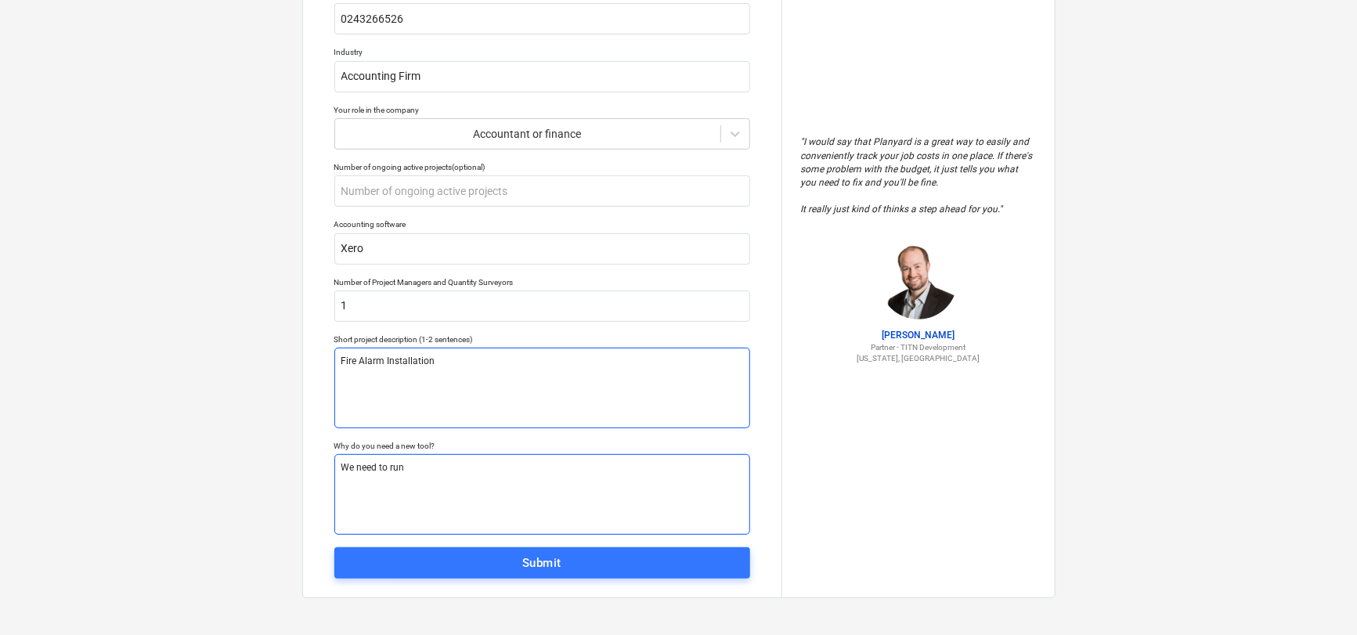
type textarea "We need to run"
type textarea "x"
type textarea "We need to run P"
type textarea "x"
type textarea "We need to run P&"
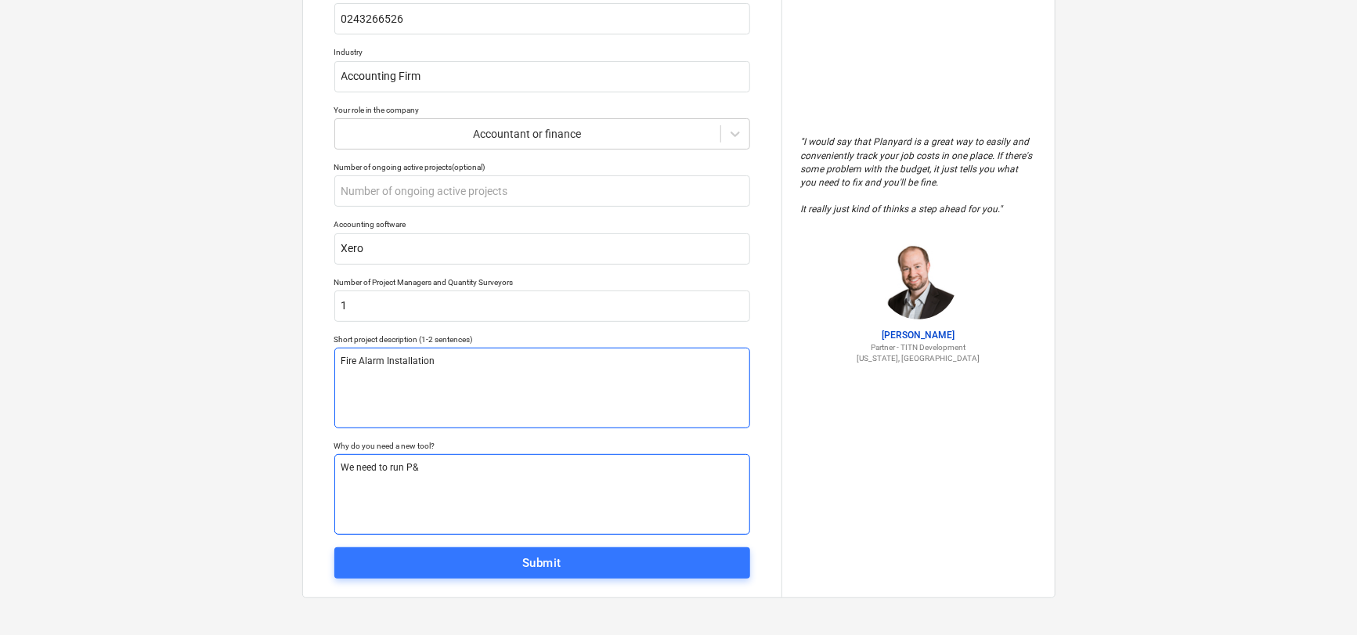
type textarea "x"
type textarea "We need to run P&L"
type textarea "x"
type textarea "We need to run P&Ls"
type textarea "x"
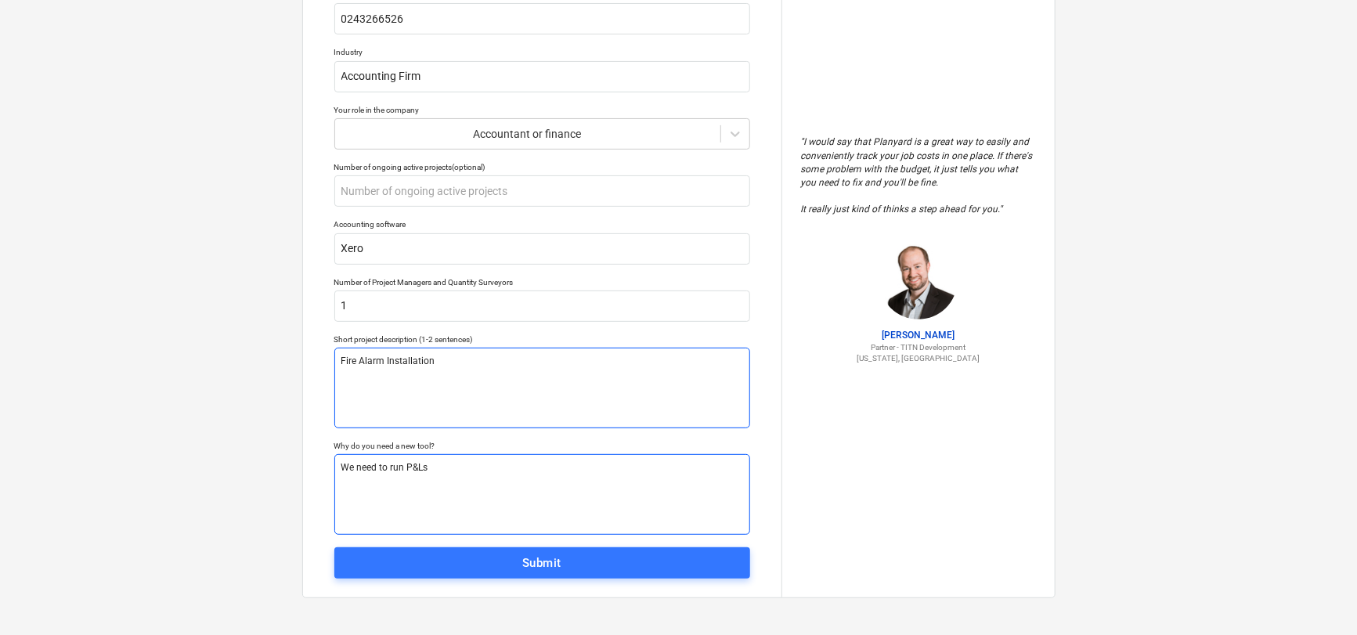
type textarea "need to run P&Ls"
type textarea "x"
type textarea "Cneed to run P&Ls"
type textarea "x"
type textarea "need to run P&Ls"
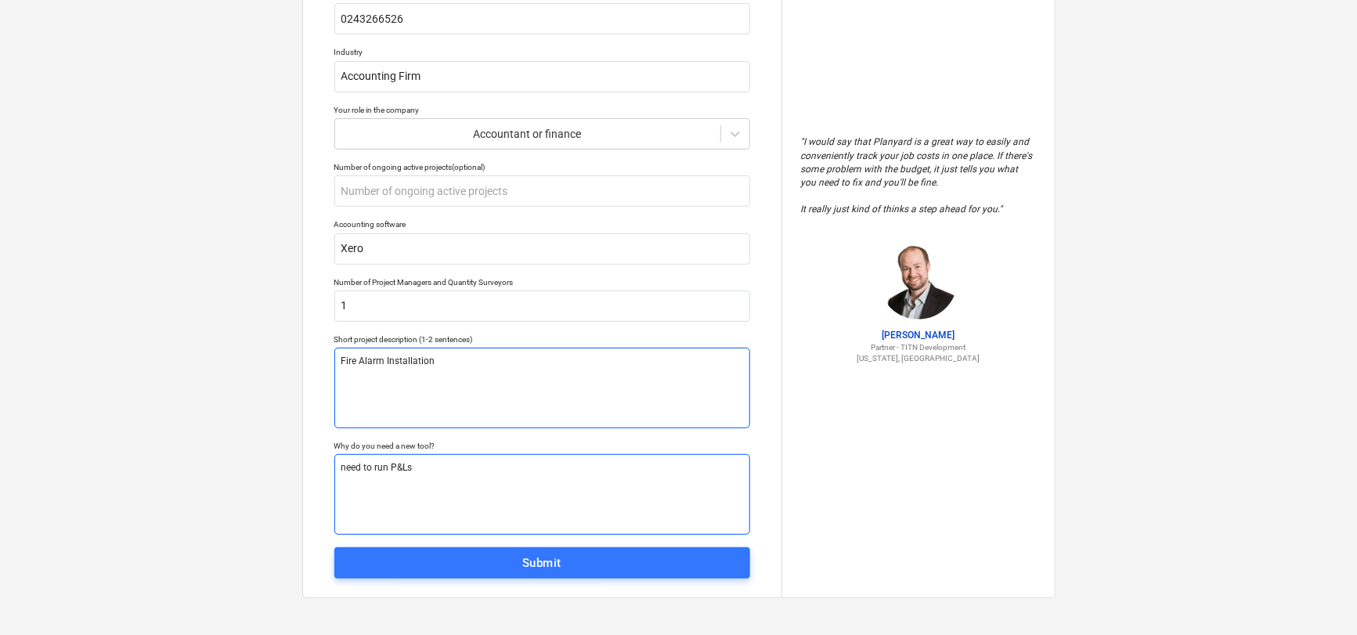
type textarea "x"
type textarea "Aneed to run P&Ls"
type textarea "x"
type textarea "A need to run P&Ls"
type textarea "x"
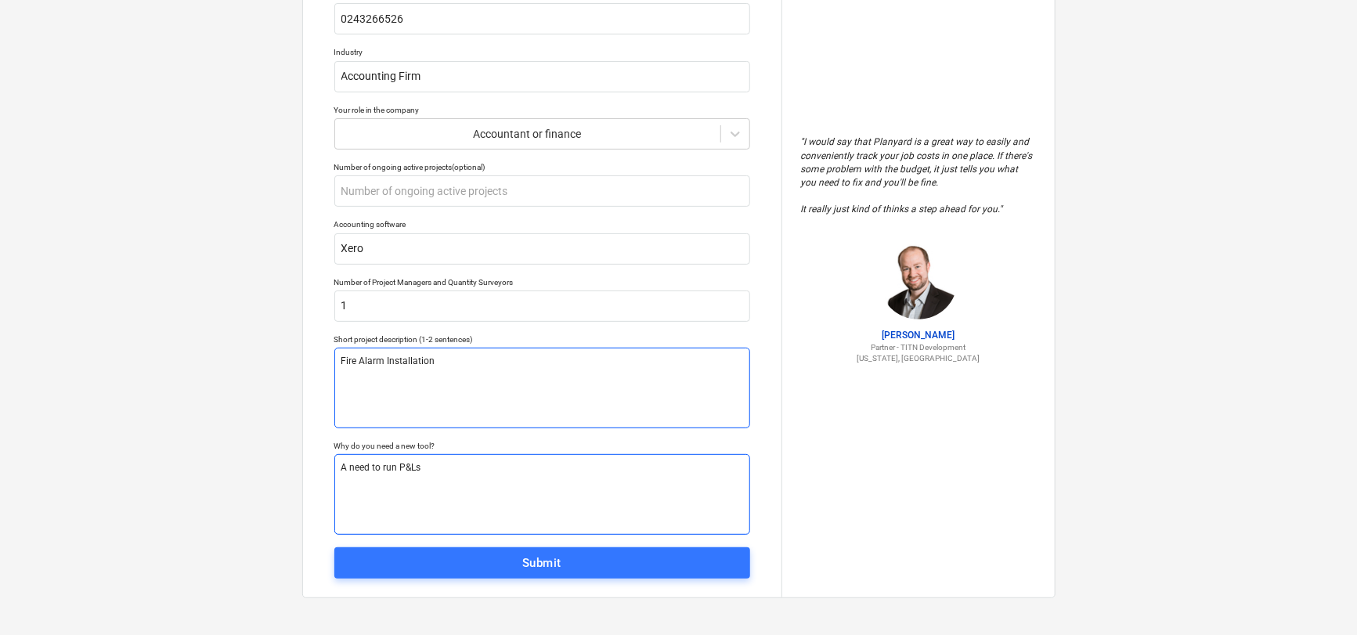
type textarea "A cneed to run P&Ls"
type textarea "x"
type textarea "A clneed to run P&Ls"
type textarea "x"
type textarea "A clineed to run P&Ls"
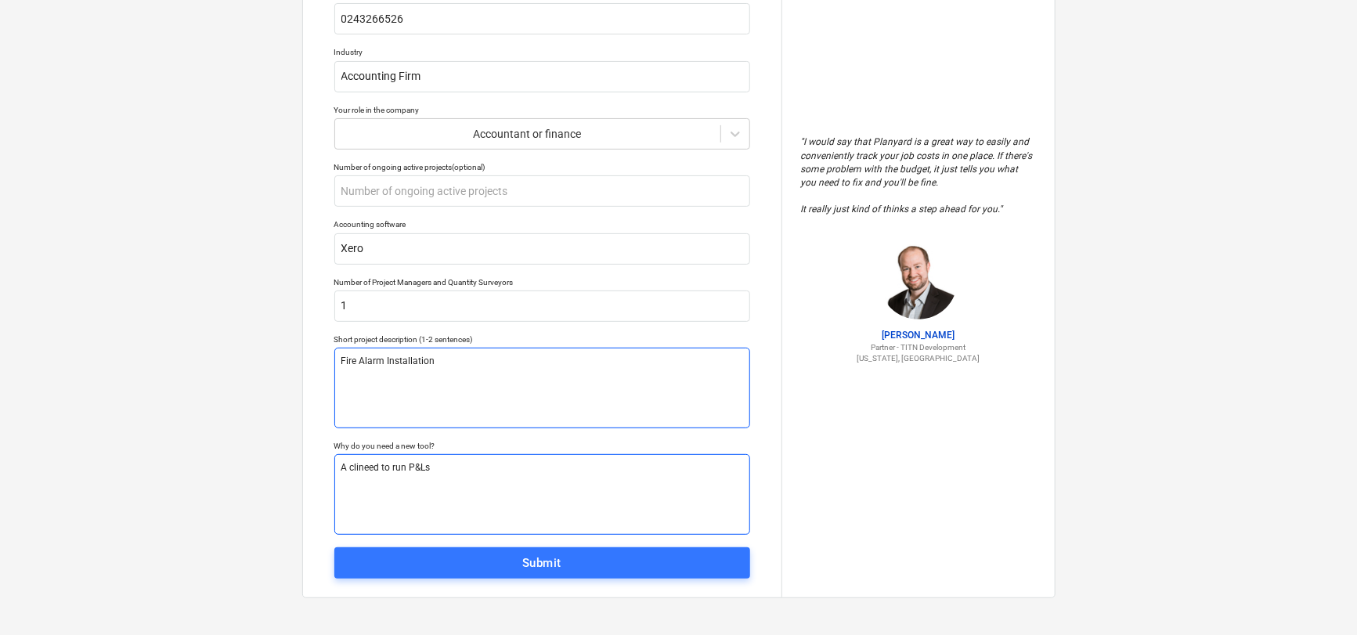
type textarea "x"
type textarea "A clieneed to run P&Ls"
type textarea "x"
type textarea "A clienneed to run P&Ls"
type textarea "x"
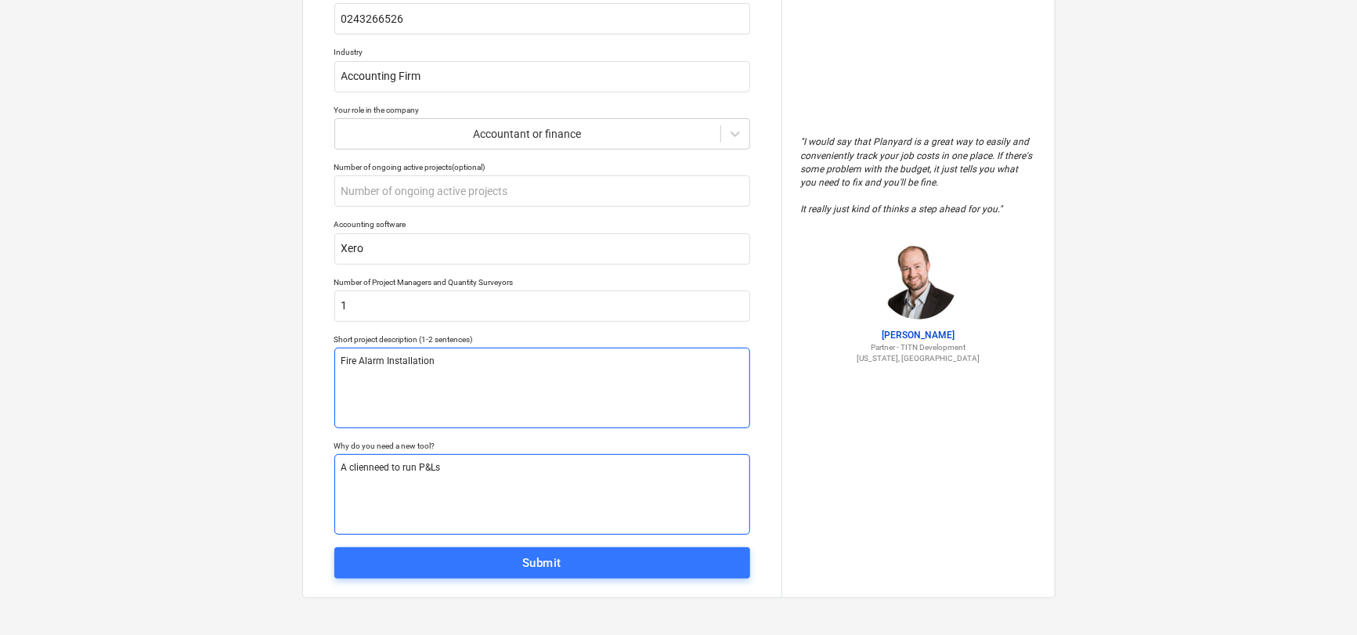
type textarea "A clientneed to run P&Ls"
type textarea "x"
type textarea "A client need to run P&Ls"
type textarea "x"
type textarea "A client needs to run P&Ls"
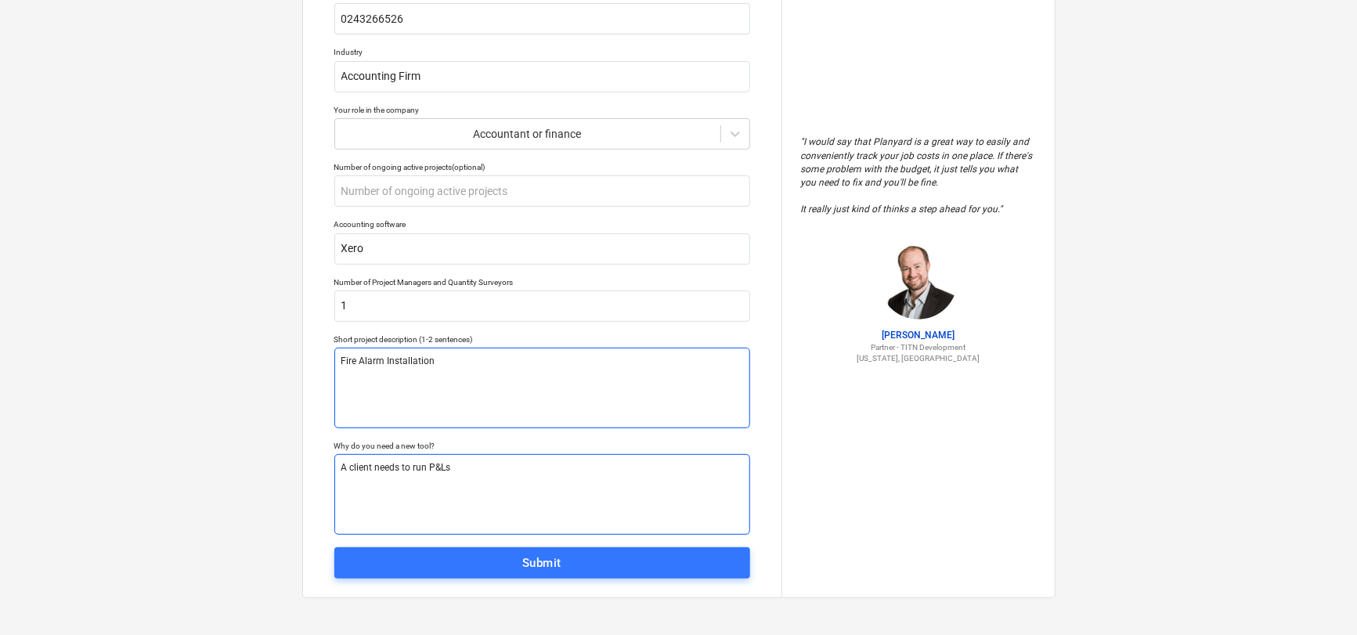
type textarea "x"
type textarea "A client needs to run P&Ls"
type textarea "x"
type textarea "A client needs to run P&Ls p"
type textarea "x"
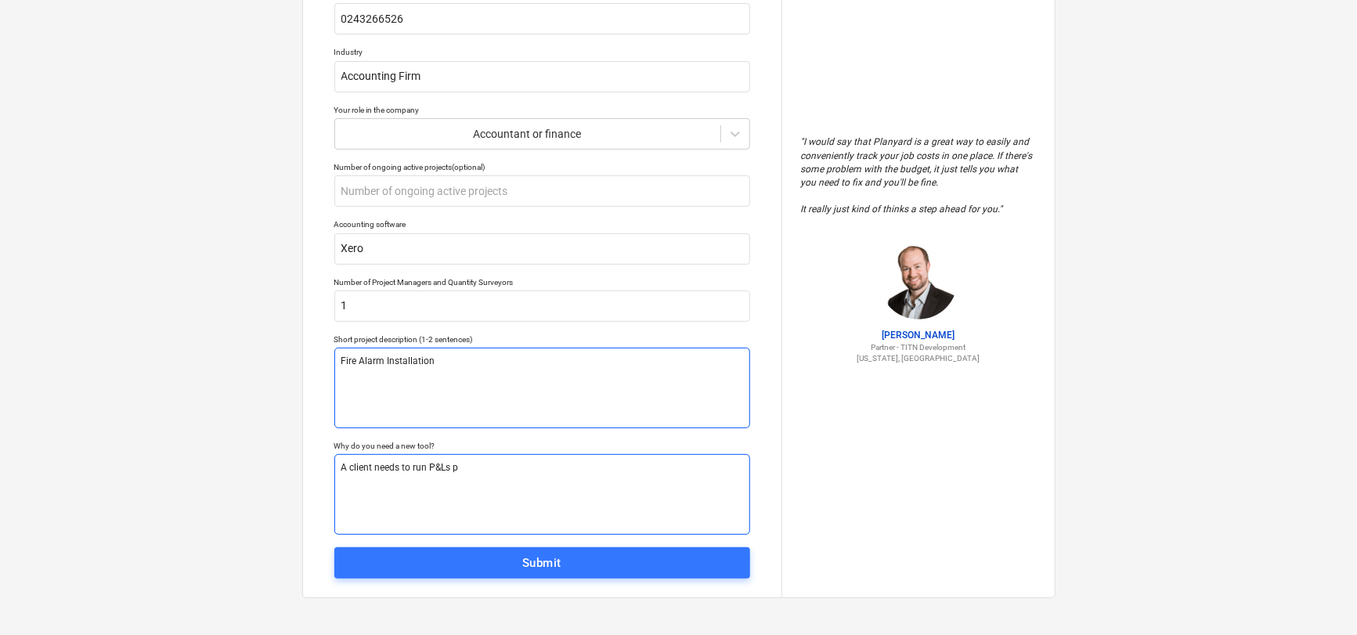
type textarea "A client needs to run P&Ls pe"
type textarea "x"
type textarea "A client needs to run P&Ls per"
type textarea "x"
type textarea "A client needs to run P&Ls per"
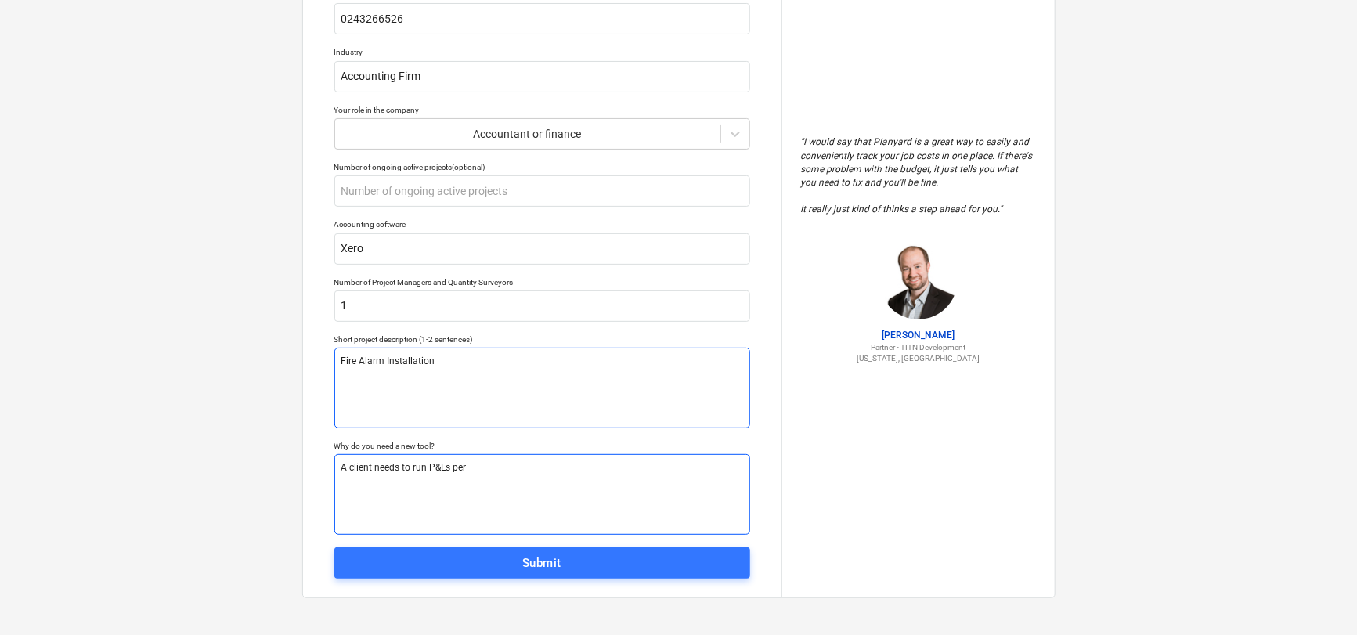
type textarea "x"
type textarea "A client needs to run P&Ls per r"
type textarea "x"
type textarea "A client needs to run P&Ls per rp"
type textarea "x"
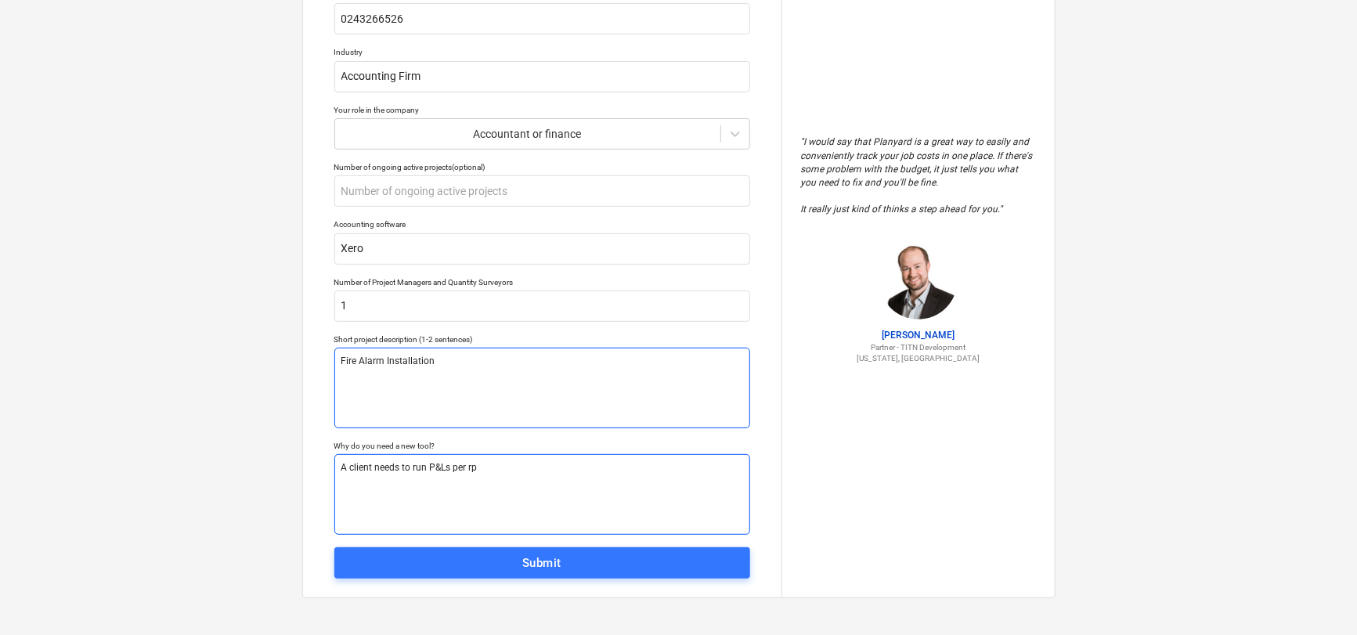
type textarea "A client needs to run P&Ls per rpo"
type textarea "x"
type textarea "A client needs to run P&Ls per rp"
type textarea "x"
type textarea "A client needs to run P&Ls per r"
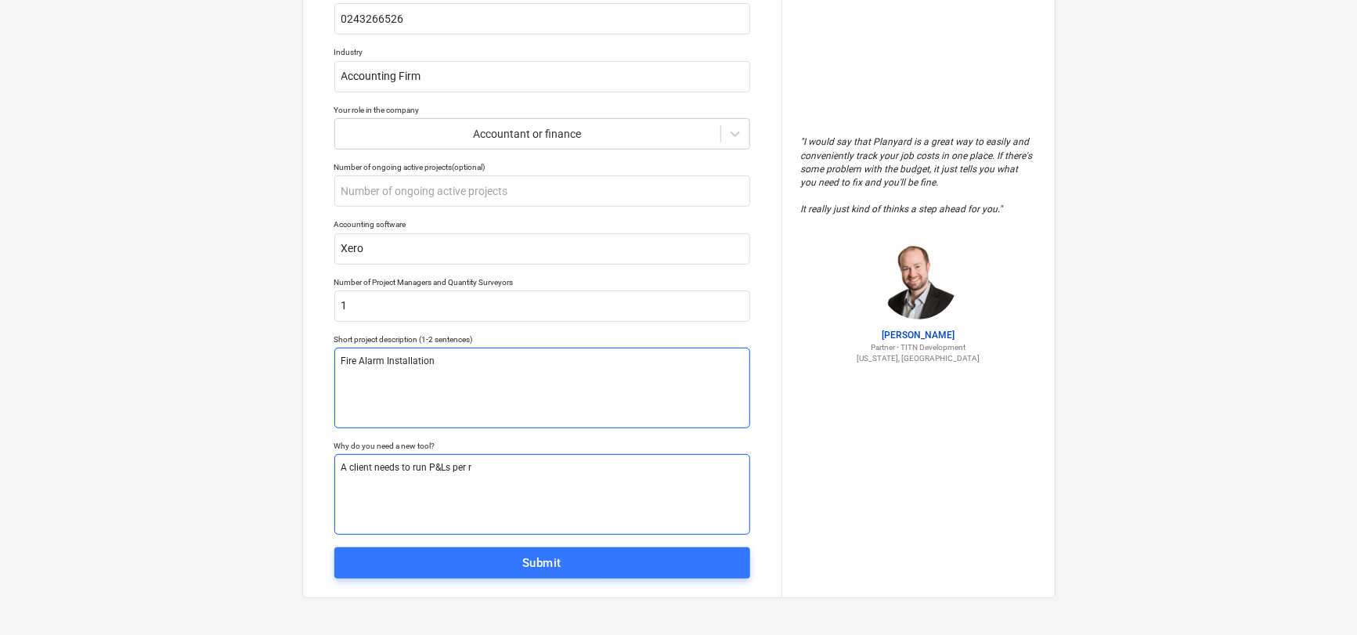
type textarea "x"
type textarea "A client needs to run P&Ls per"
type textarea "x"
type textarea "A client needs to run P&Ls per p"
type textarea "x"
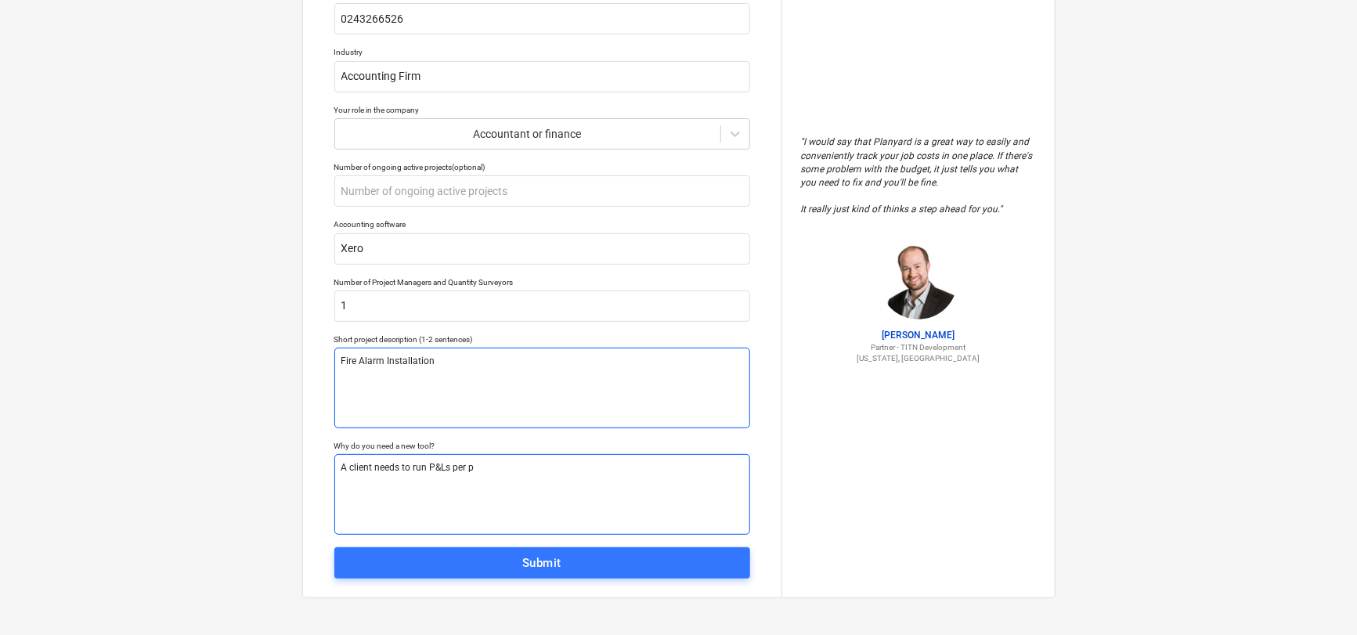
type textarea "A client needs to run P&Ls per pr"
type textarea "x"
type textarea "A client needs to run P&Ls per pro"
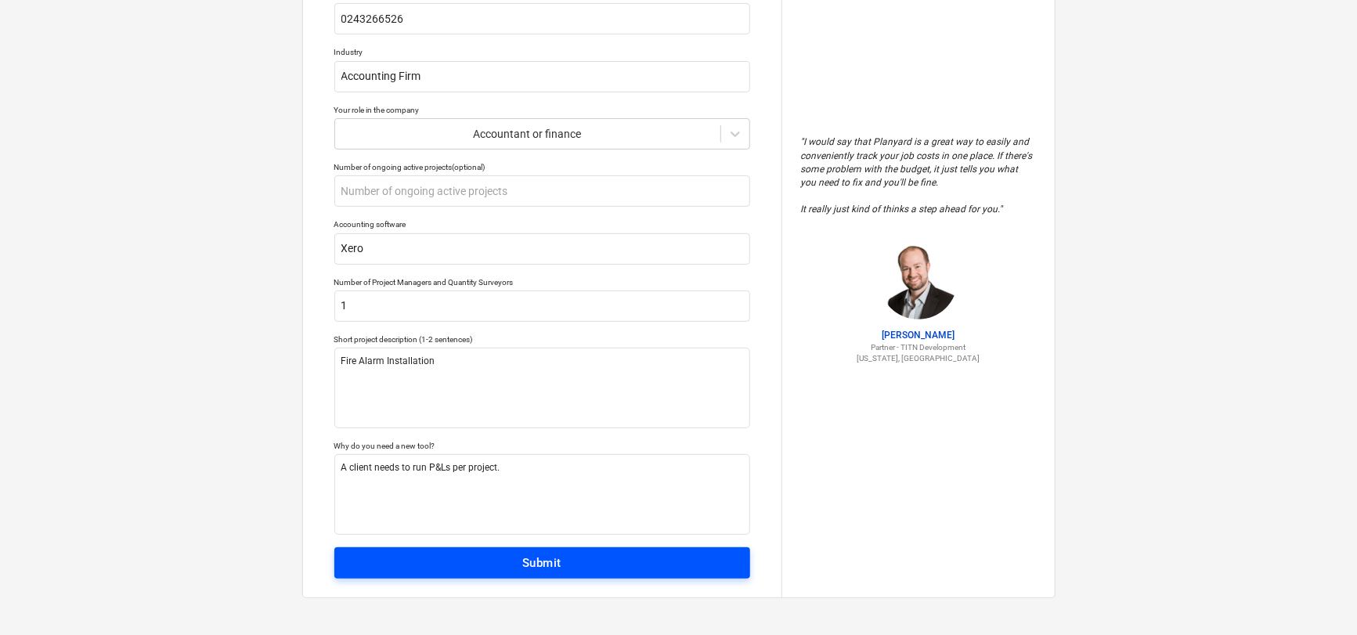
click at [556, 559] on div "Submit" at bounding box center [541, 563] width 39 height 20
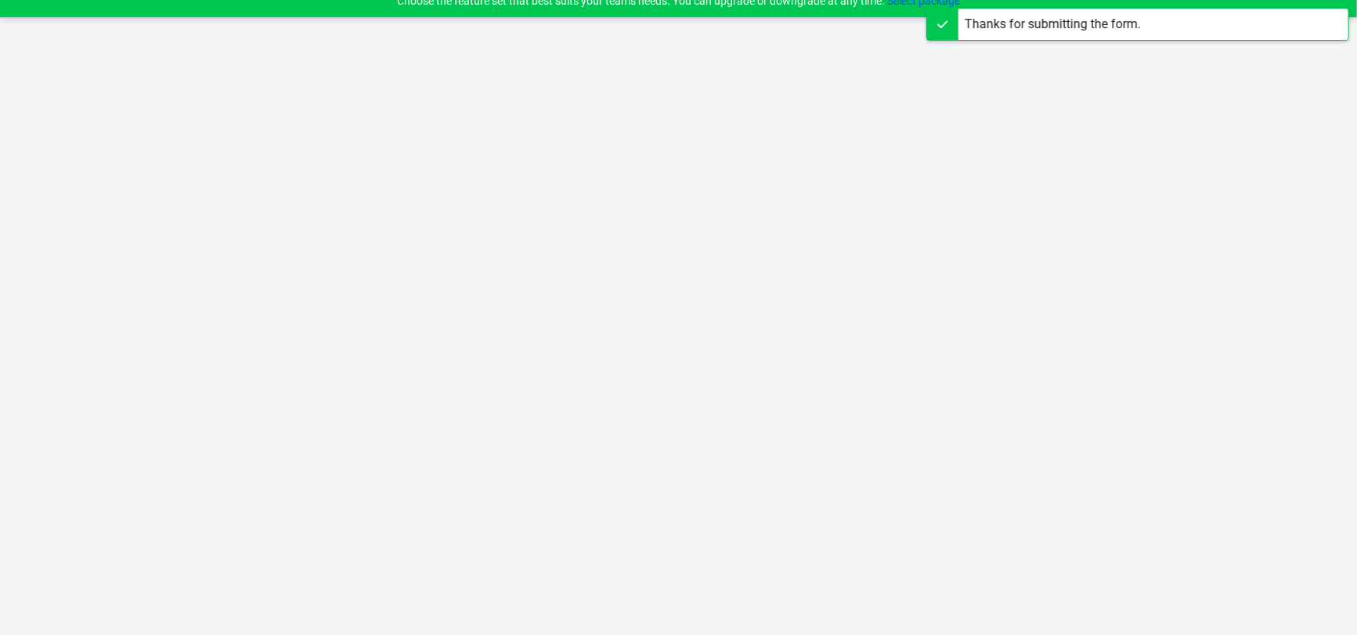
scroll to position [15, 0]
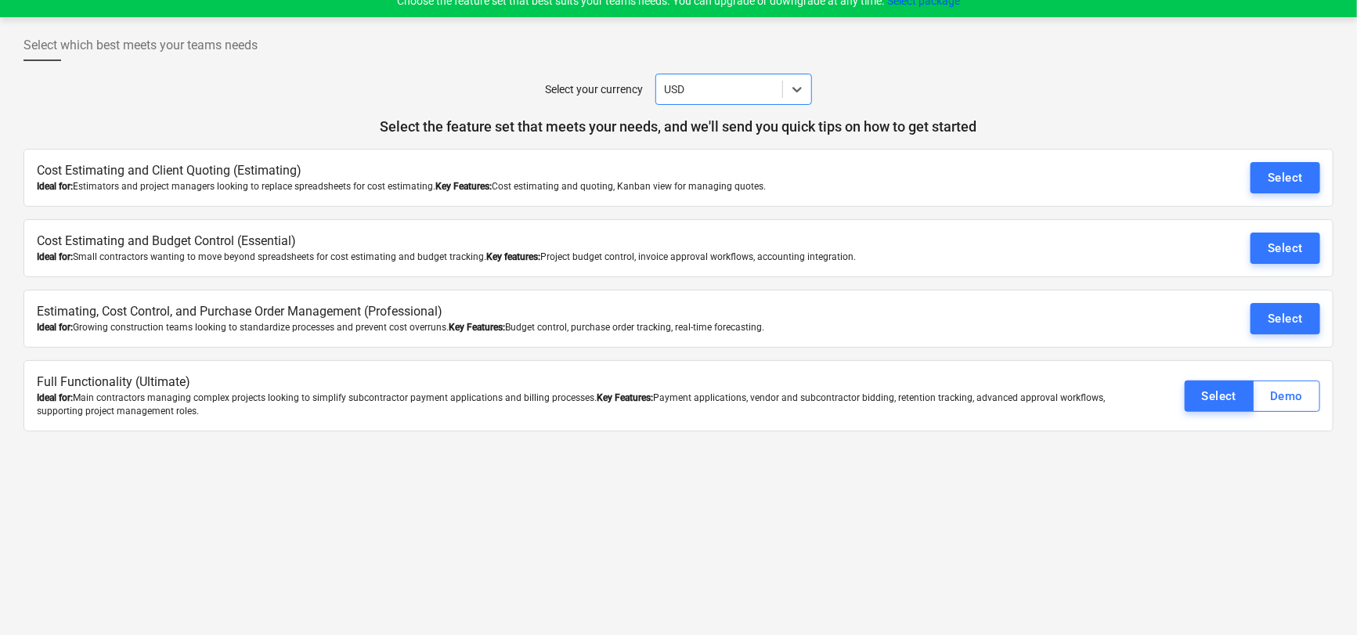
click at [732, 78] on div "USD" at bounding box center [719, 89] width 126 height 22
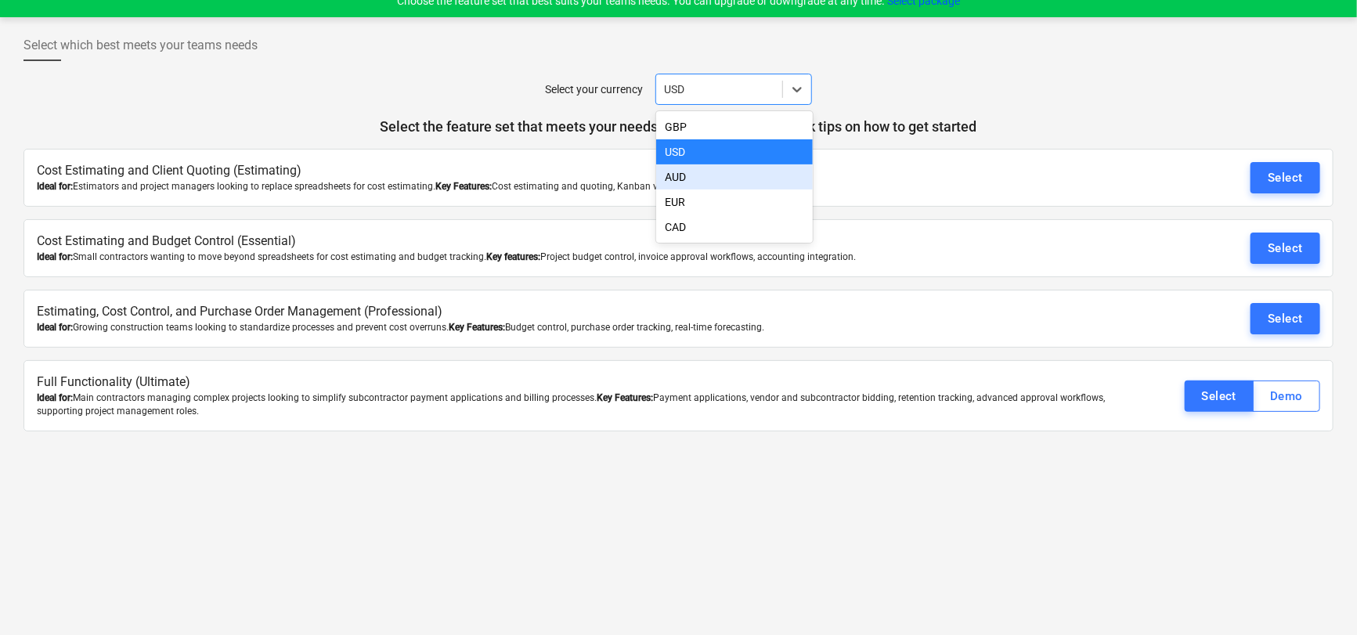
click at [727, 183] on div "AUD" at bounding box center [734, 176] width 157 height 25
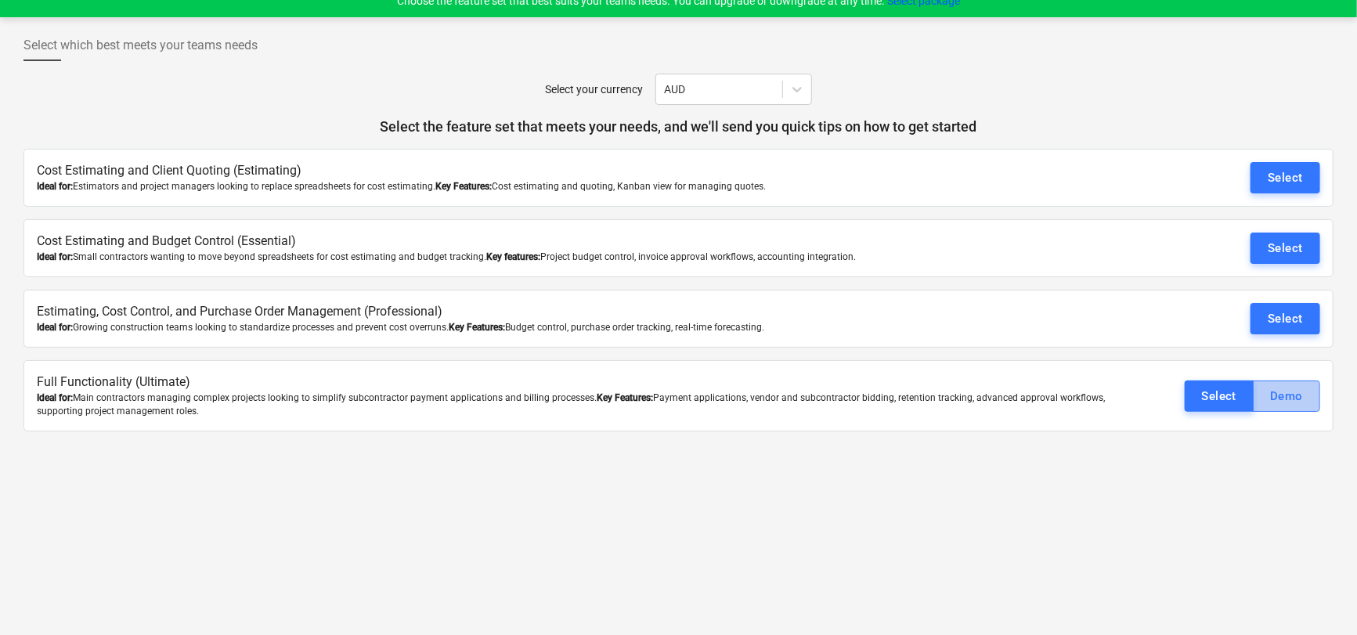
click at [1299, 398] on div "Demo" at bounding box center [1287, 396] width 33 height 20
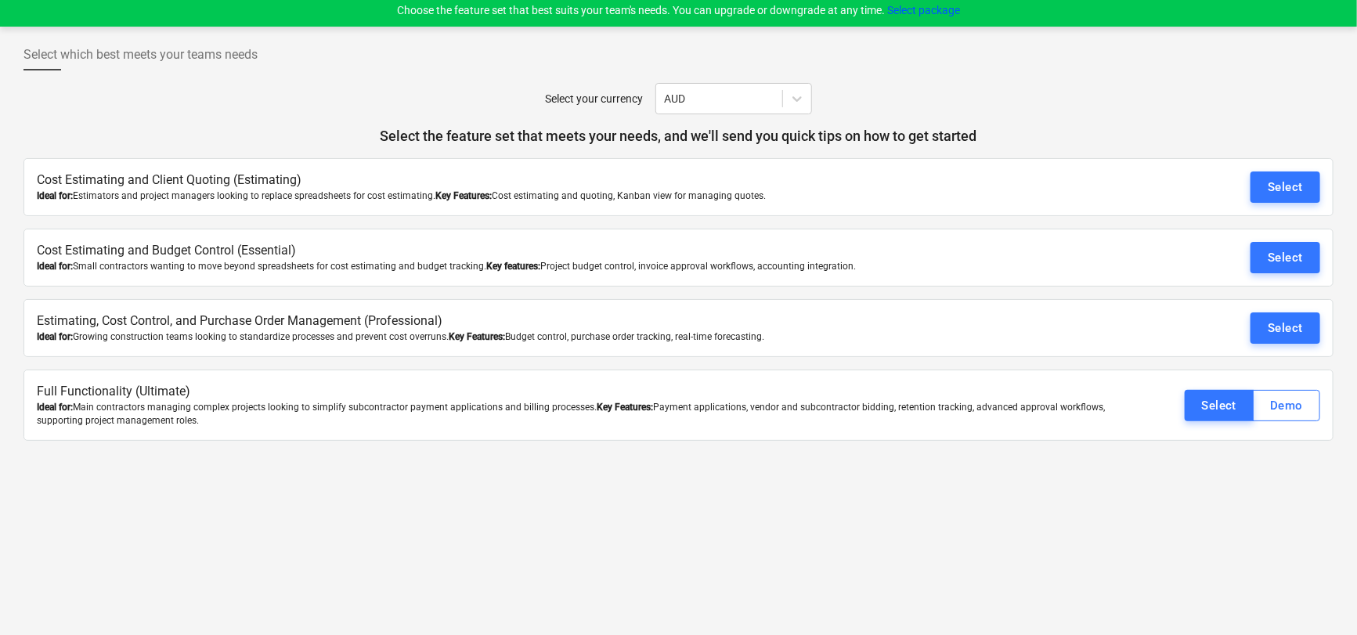
scroll to position [0, 0]
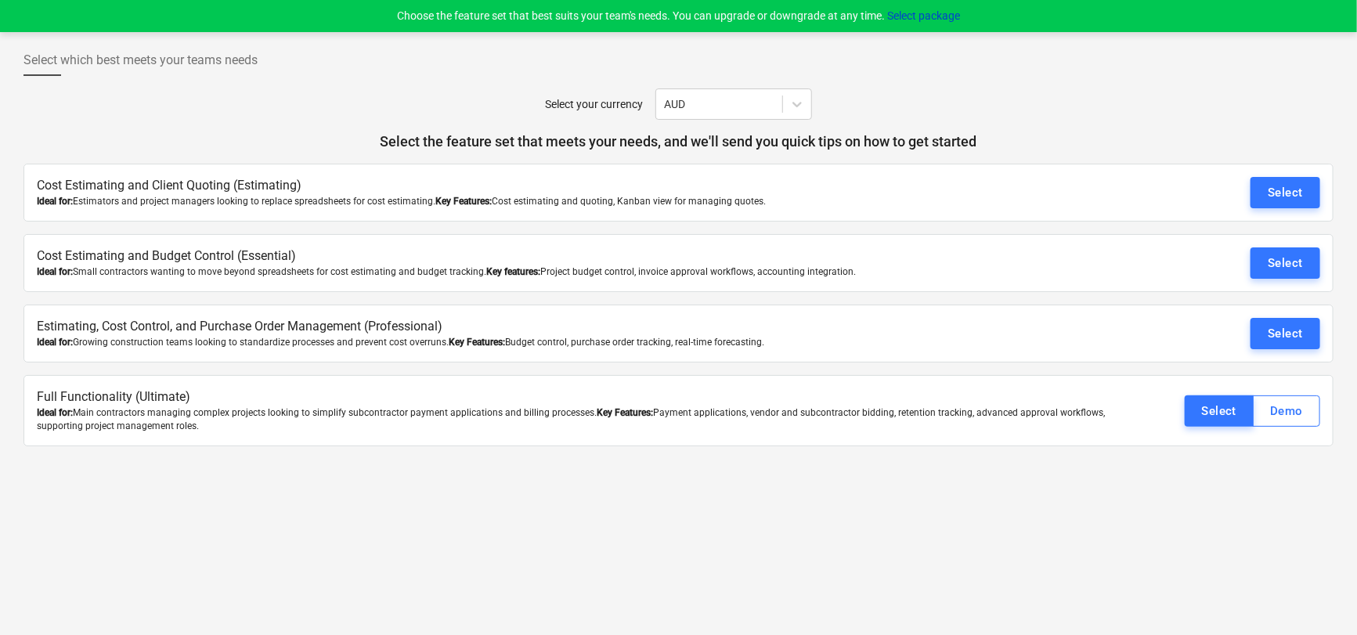
click at [918, 12] on button "Select package" at bounding box center [923, 16] width 73 height 16
click at [1292, 334] on div "Select" at bounding box center [1285, 334] width 35 height 20
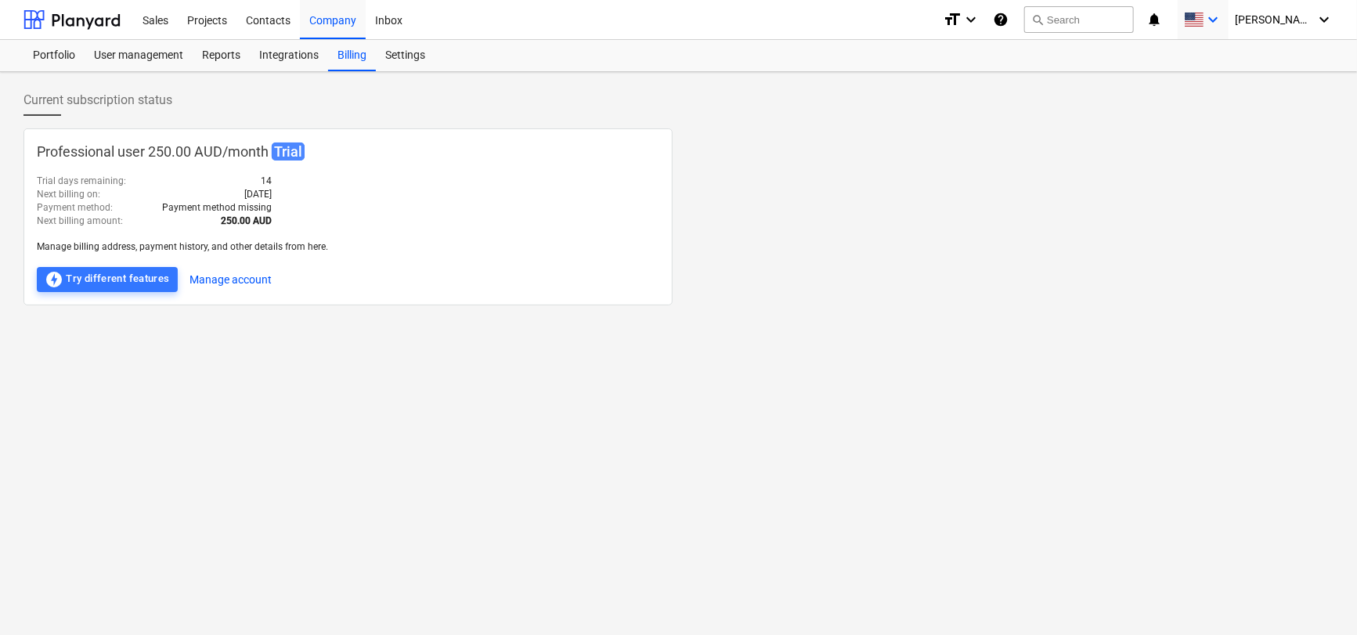
click at [1223, 2] on div "keyboard_arrow_down" at bounding box center [1203, 19] width 38 height 39
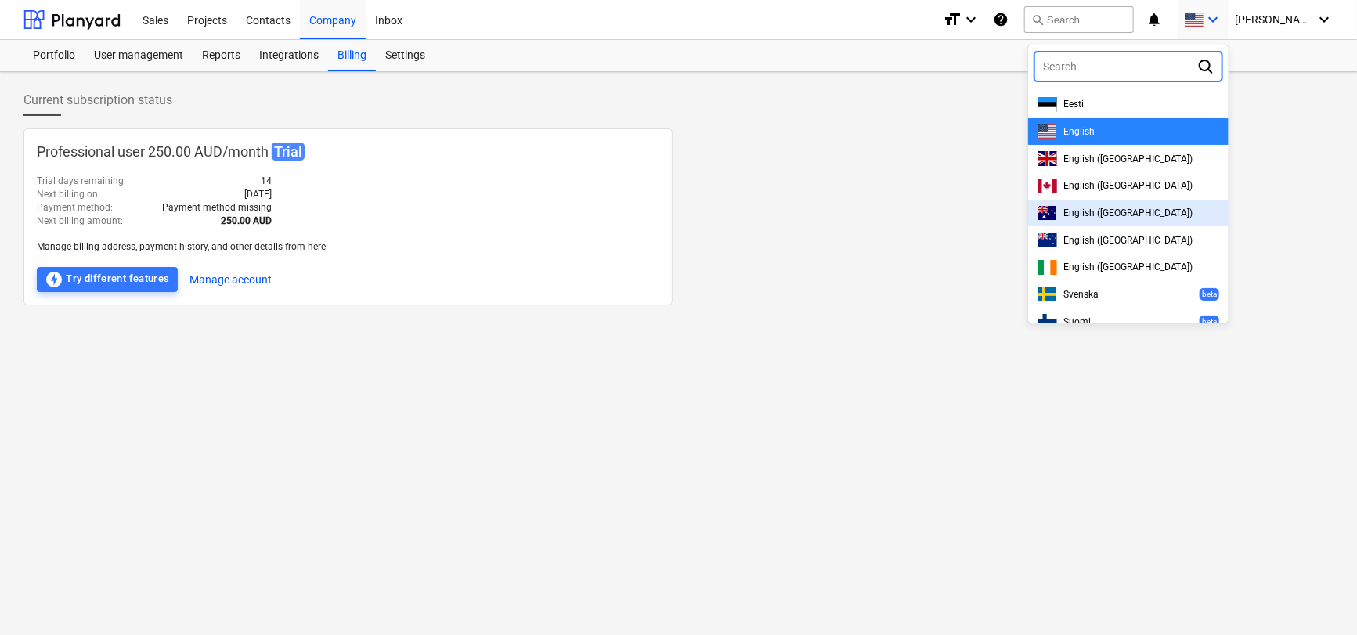
click at [1121, 212] on span "English ([GEOGRAPHIC_DATA])" at bounding box center [1129, 213] width 130 height 11
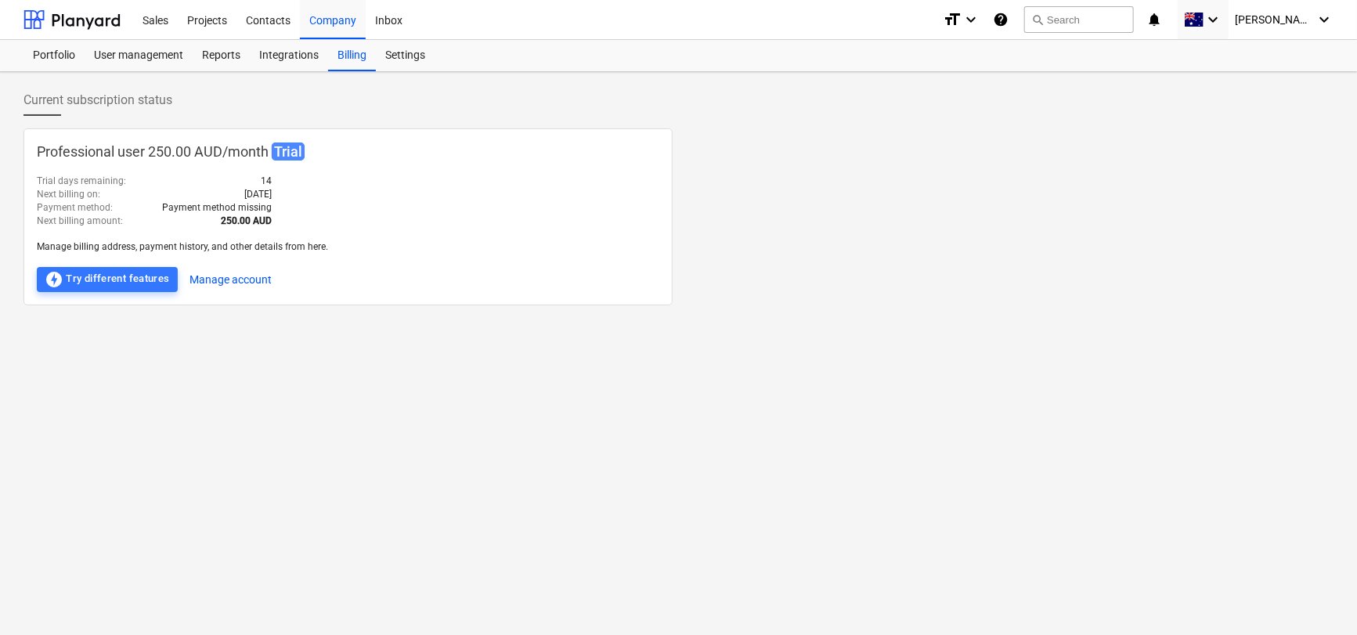
click at [985, 258] on div "Professional user 250.00 AUD / month Trial Trial days remaining : 14 Next billi…" at bounding box center [678, 216] width 1310 height 177
click at [274, 51] on div "Integrations" at bounding box center [289, 55] width 78 height 31
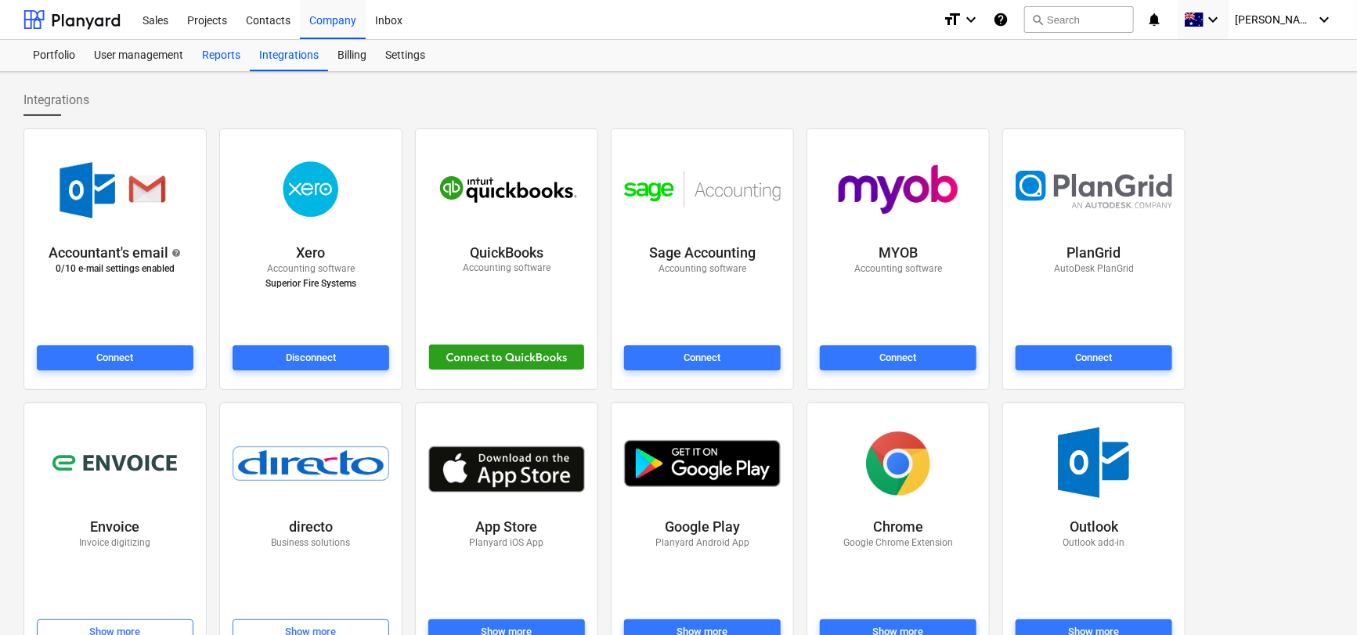
click at [208, 59] on div "Reports" at bounding box center [221, 55] width 57 height 31
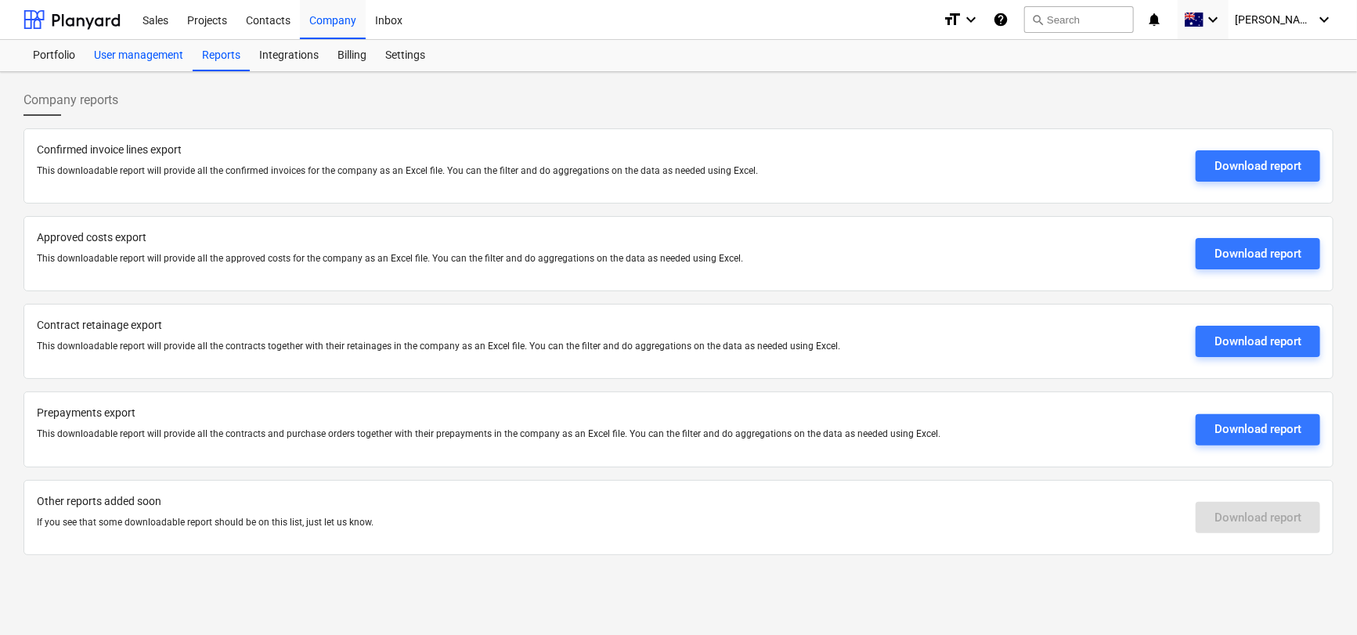
click at [125, 51] on div "User management" at bounding box center [139, 55] width 108 height 31
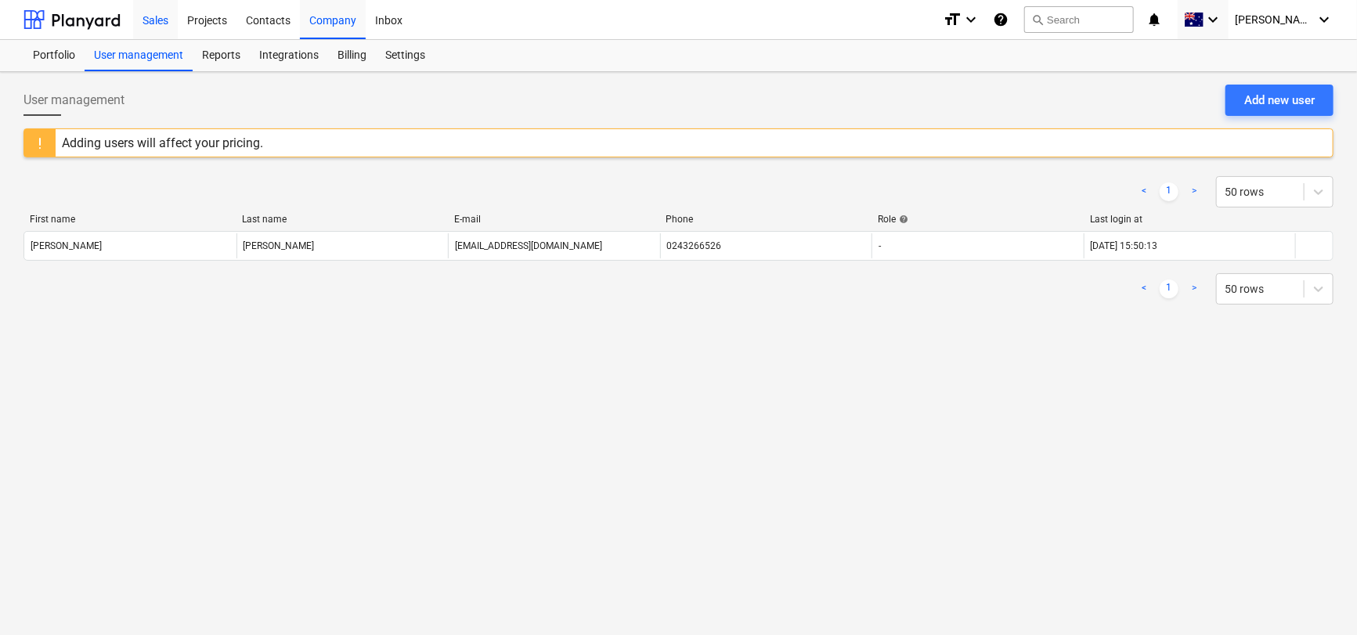
click at [157, 25] on div "Sales" at bounding box center [155, 19] width 45 height 40
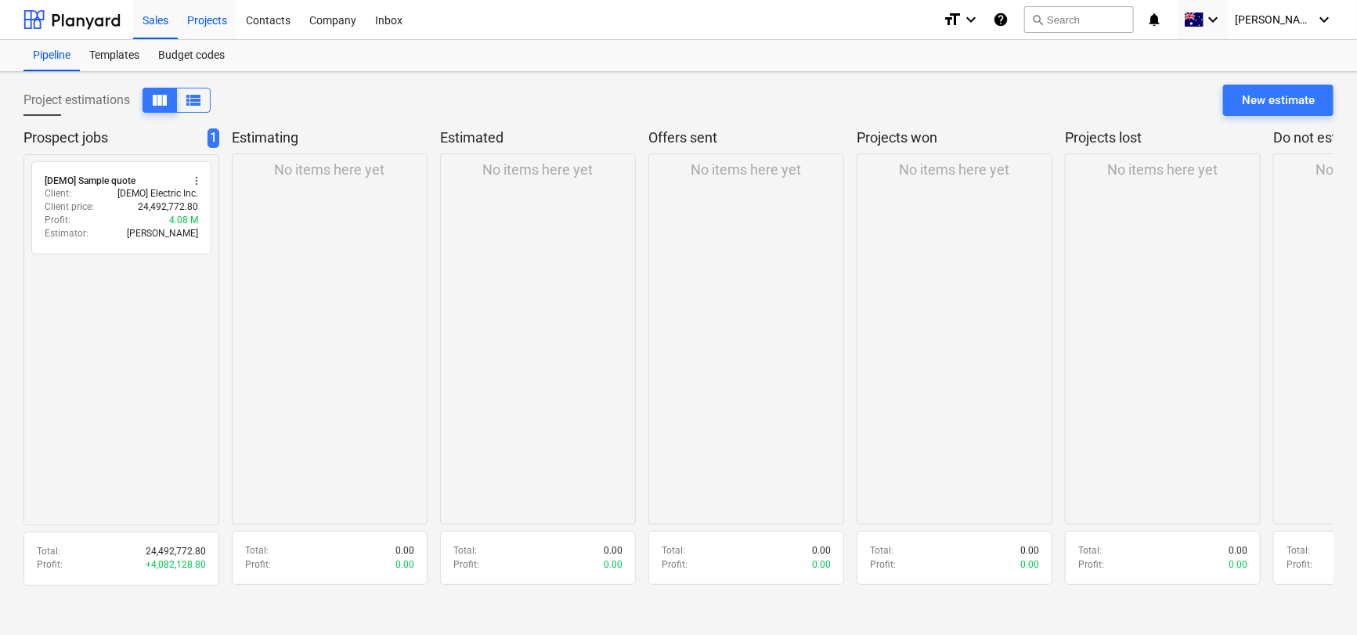
click at [223, 17] on div "Projects" at bounding box center [207, 19] width 59 height 40
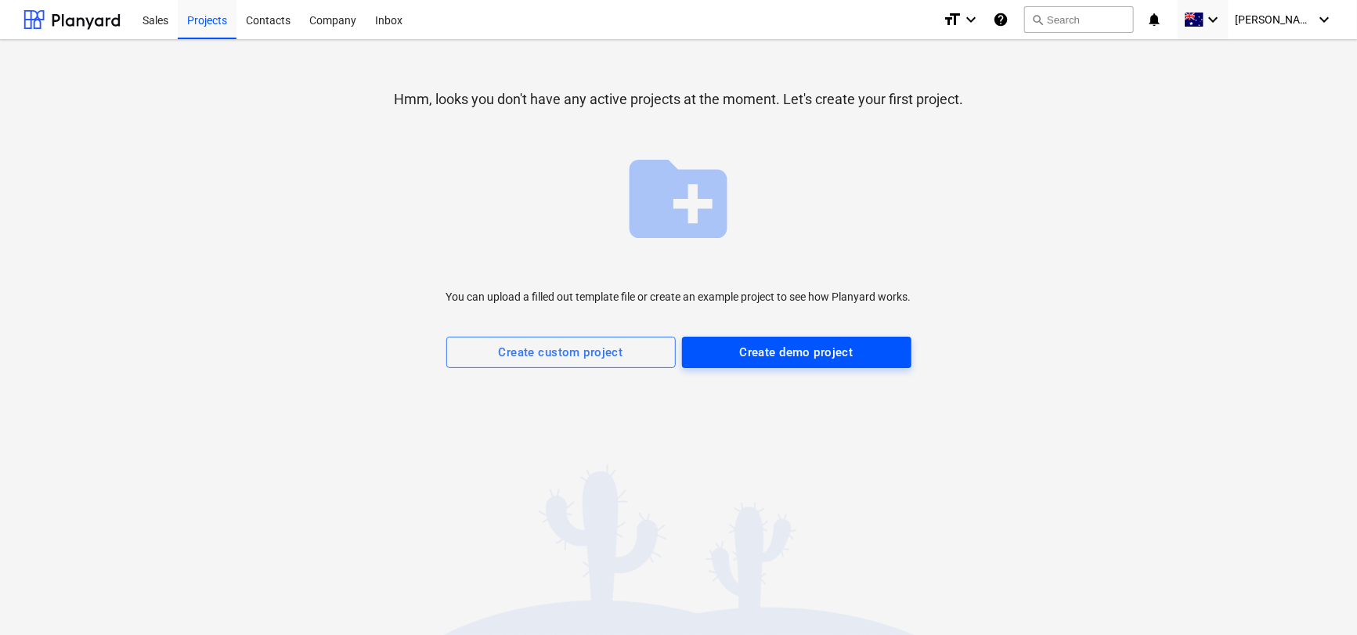
click at [804, 363] on button "Create demo project" at bounding box center [797, 352] width 230 height 31
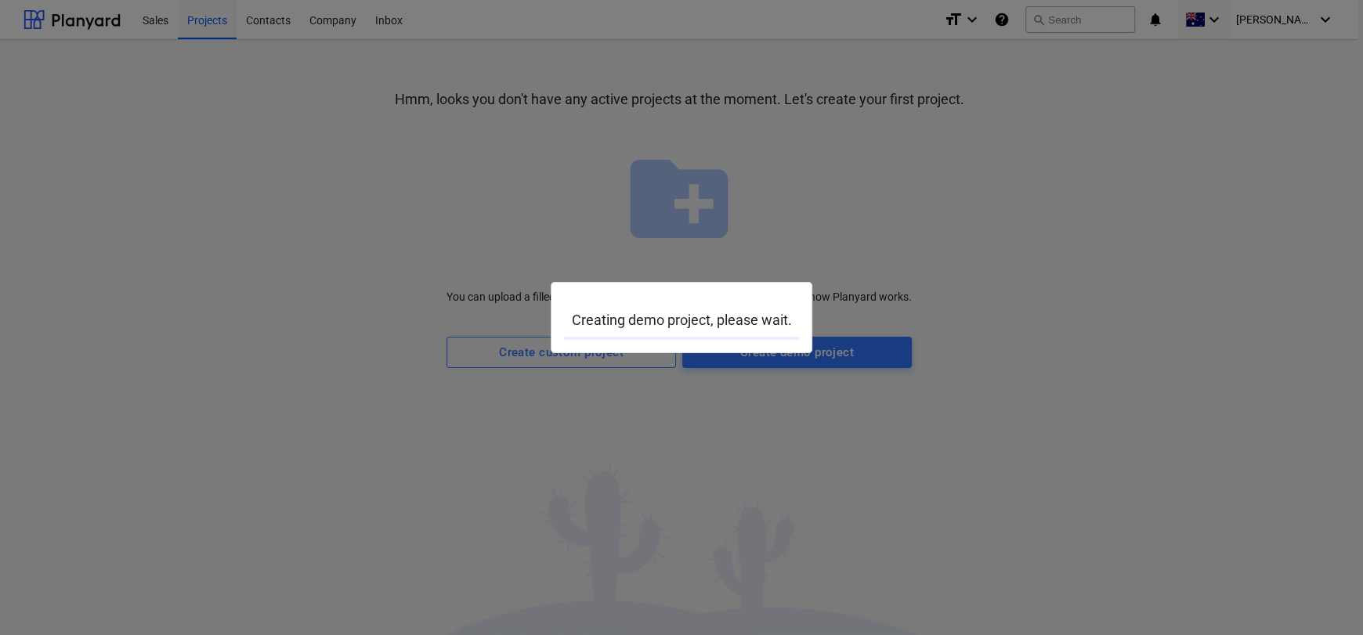
click at [526, 454] on div at bounding box center [681, 317] width 1363 height 635
click at [416, 371] on div at bounding box center [681, 317] width 1363 height 635
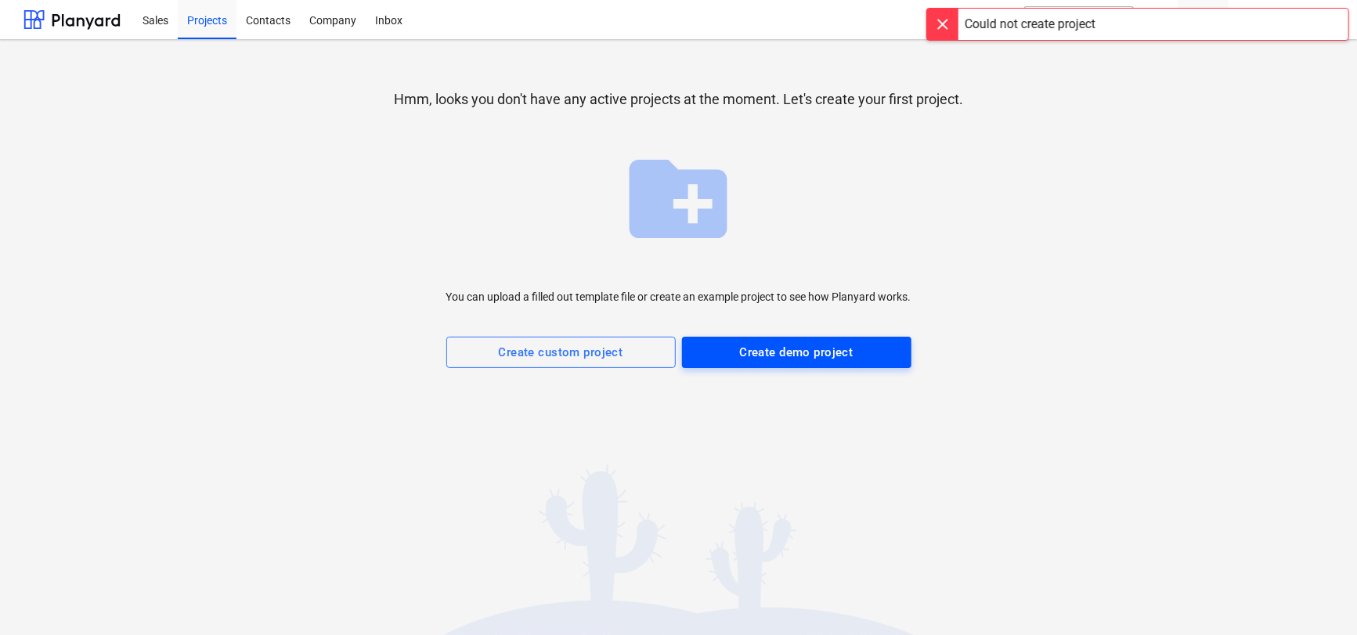
click at [750, 360] on div "Create demo project" at bounding box center [796, 352] width 114 height 20
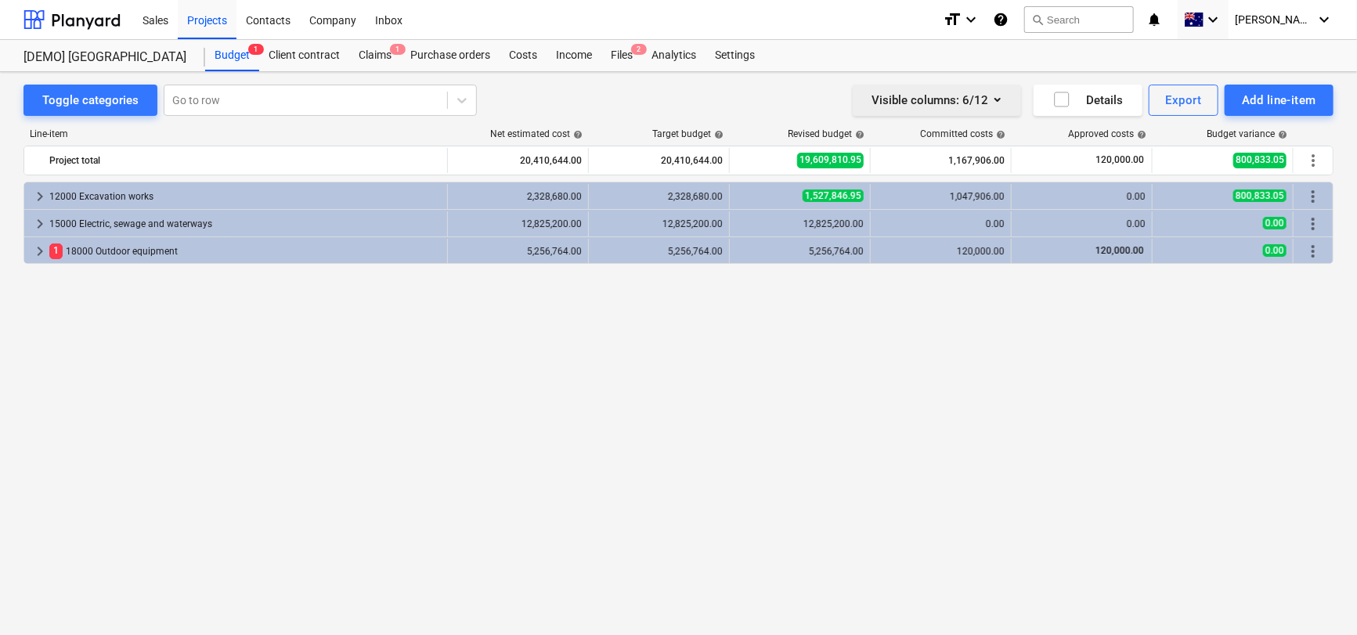
click at [907, 112] on button "Visible columns : 6/12" at bounding box center [937, 100] width 168 height 31
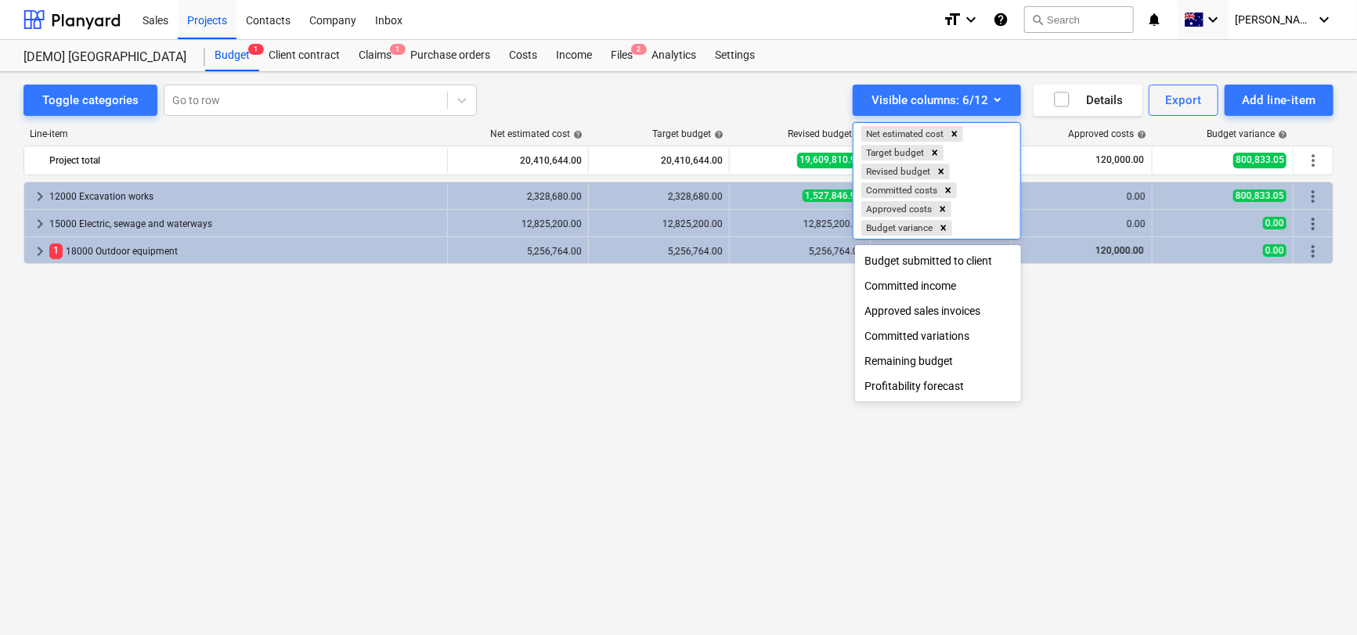
click at [610, 511] on div at bounding box center [678, 317] width 1357 height 635
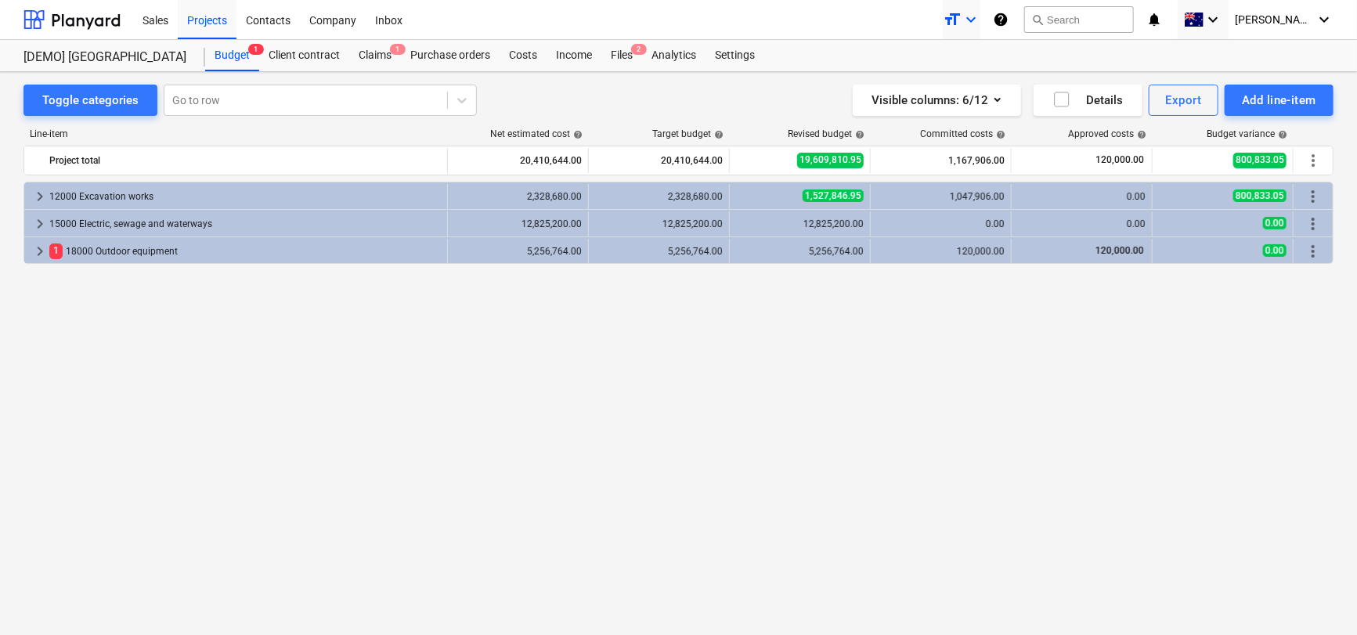
click at [981, 13] on icon "keyboard_arrow_down" at bounding box center [971, 19] width 19 height 19
click at [1000, 13] on div at bounding box center [678, 317] width 1357 height 635
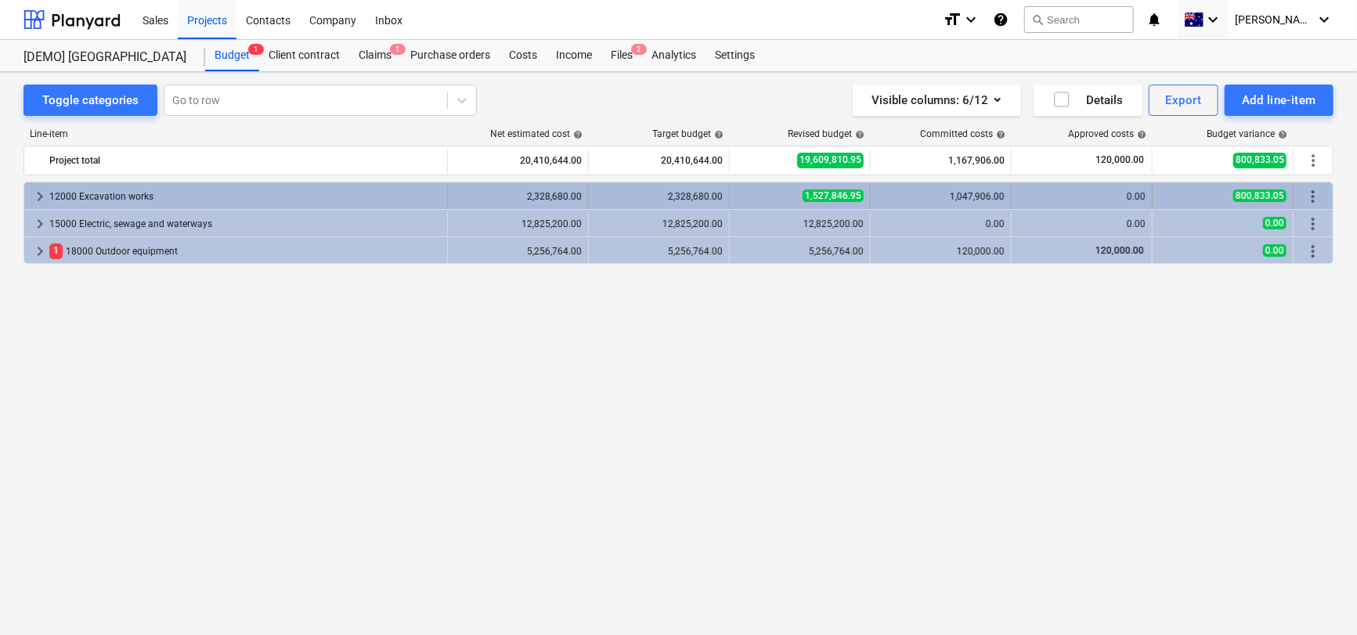
click at [42, 192] on span "keyboard_arrow_right" at bounding box center [40, 196] width 19 height 19
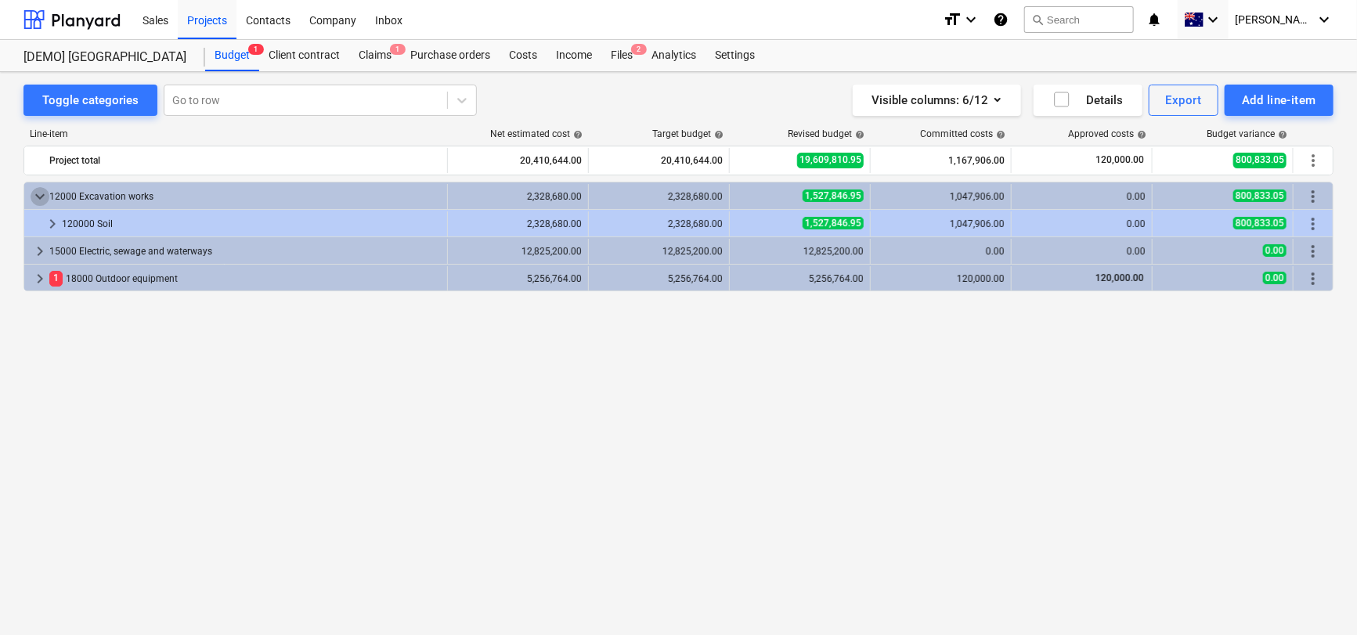
click at [42, 192] on span "keyboard_arrow_down" at bounding box center [40, 196] width 19 height 19
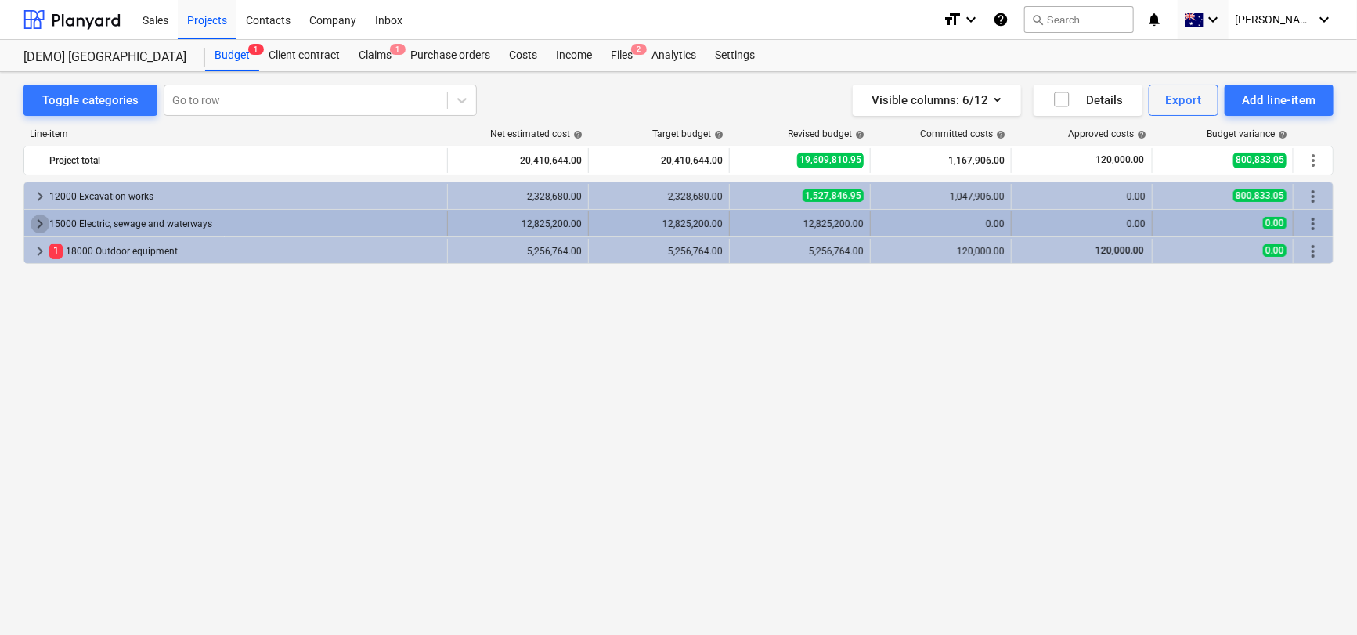
click at [41, 224] on span "keyboard_arrow_right" at bounding box center [40, 224] width 19 height 19
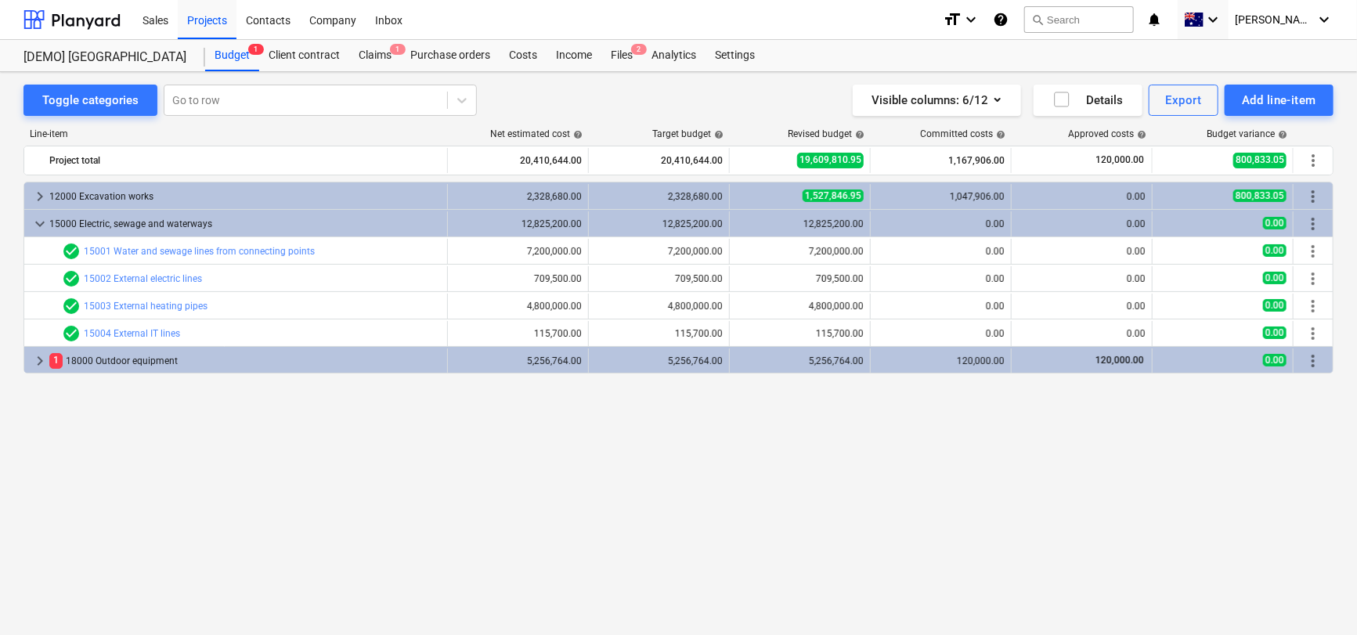
click at [41, 224] on span "keyboard_arrow_down" at bounding box center [40, 224] width 19 height 19
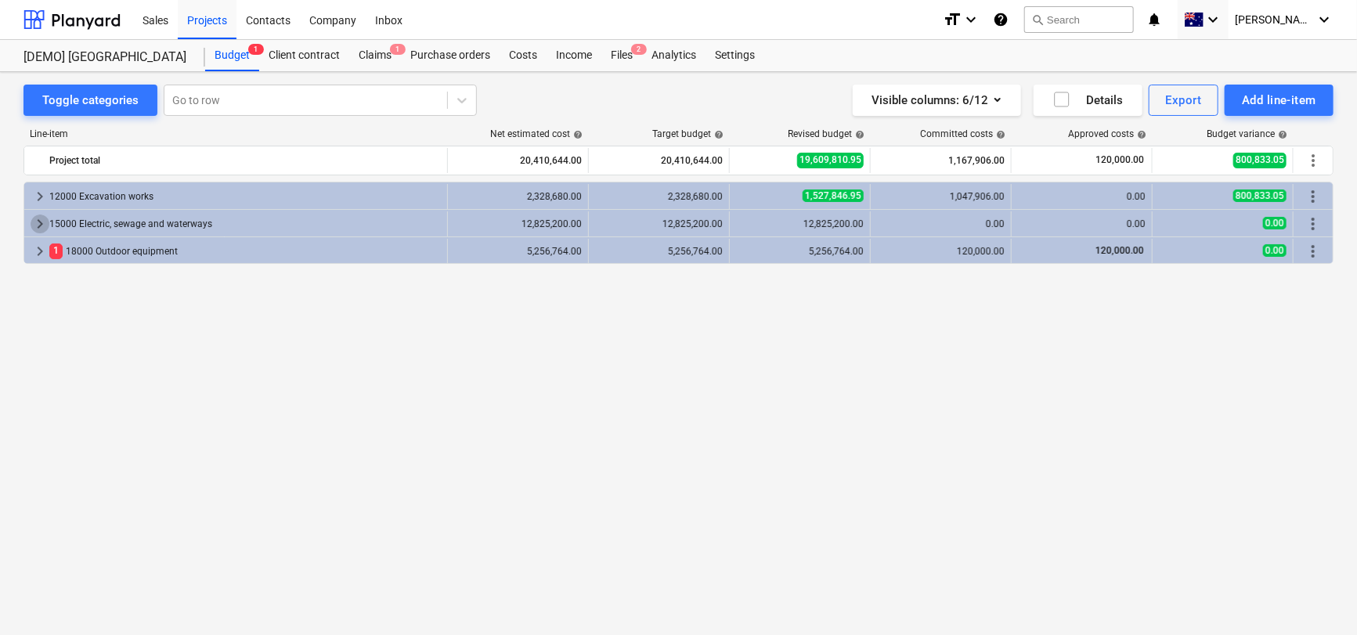
click at [41, 224] on span "keyboard_arrow_right" at bounding box center [40, 224] width 19 height 19
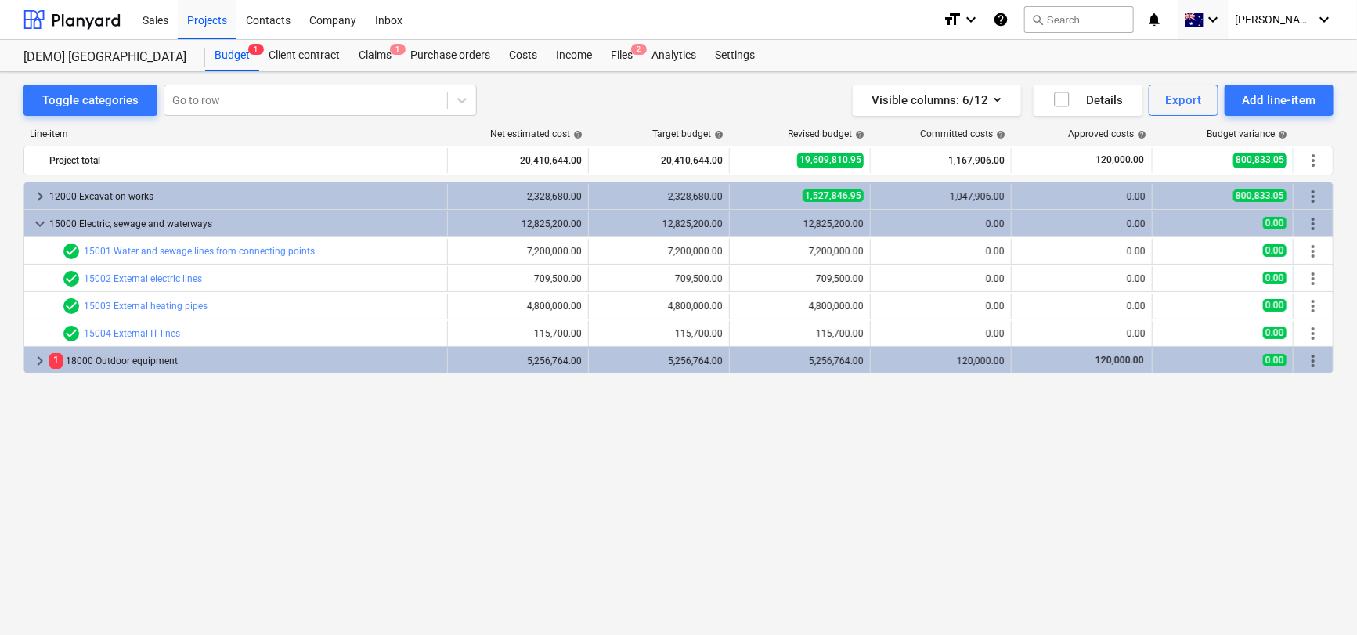
click at [41, 224] on span "keyboard_arrow_down" at bounding box center [40, 224] width 19 height 19
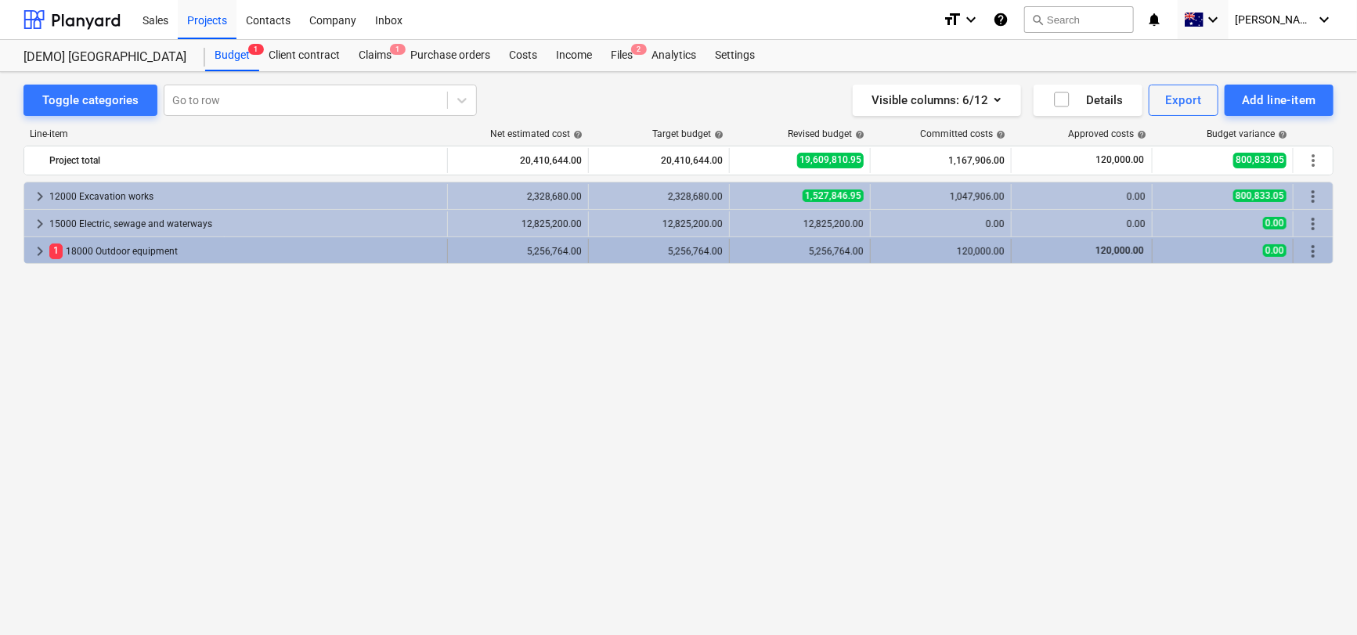
click at [42, 251] on span "keyboard_arrow_right" at bounding box center [40, 251] width 19 height 19
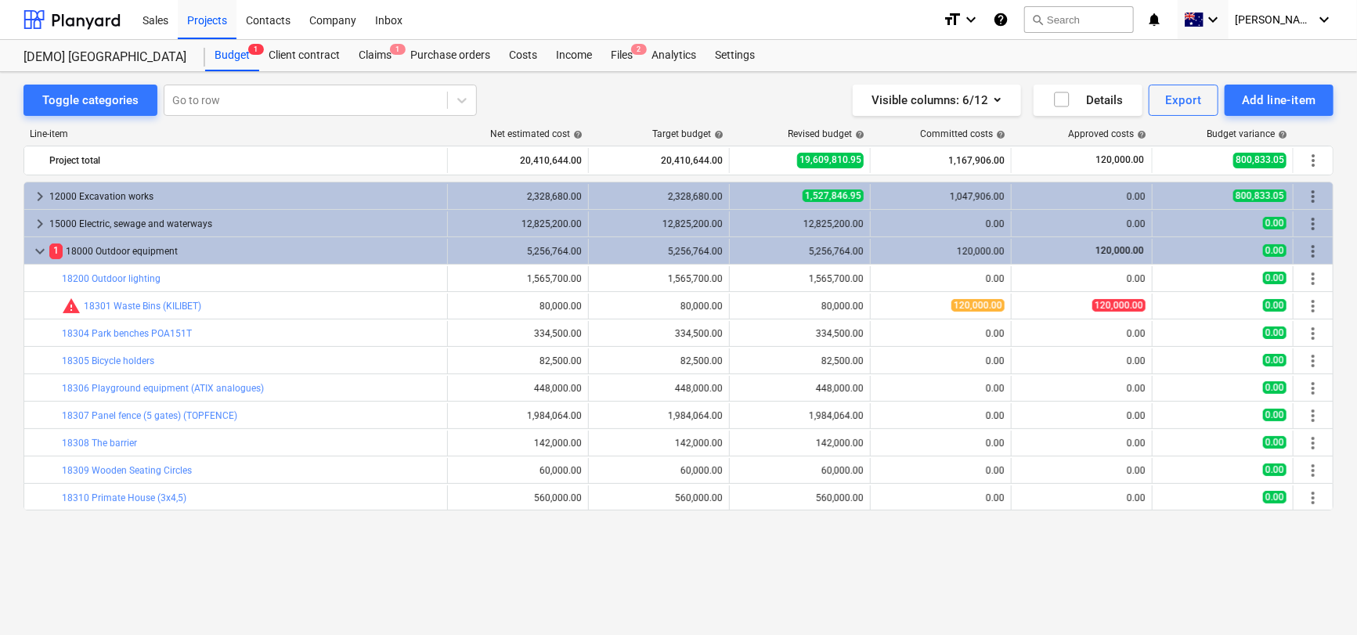
click at [42, 251] on span "keyboard_arrow_down" at bounding box center [40, 251] width 19 height 19
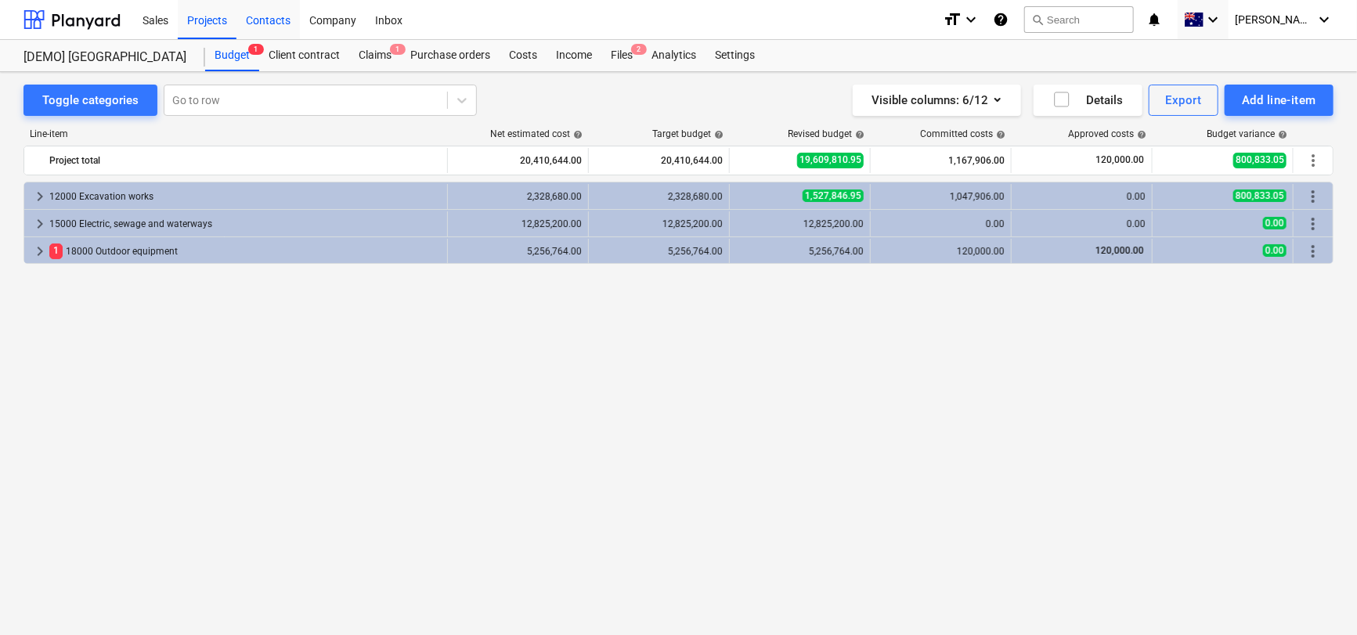
click at [287, 24] on div "Contacts" at bounding box center [268, 19] width 63 height 40
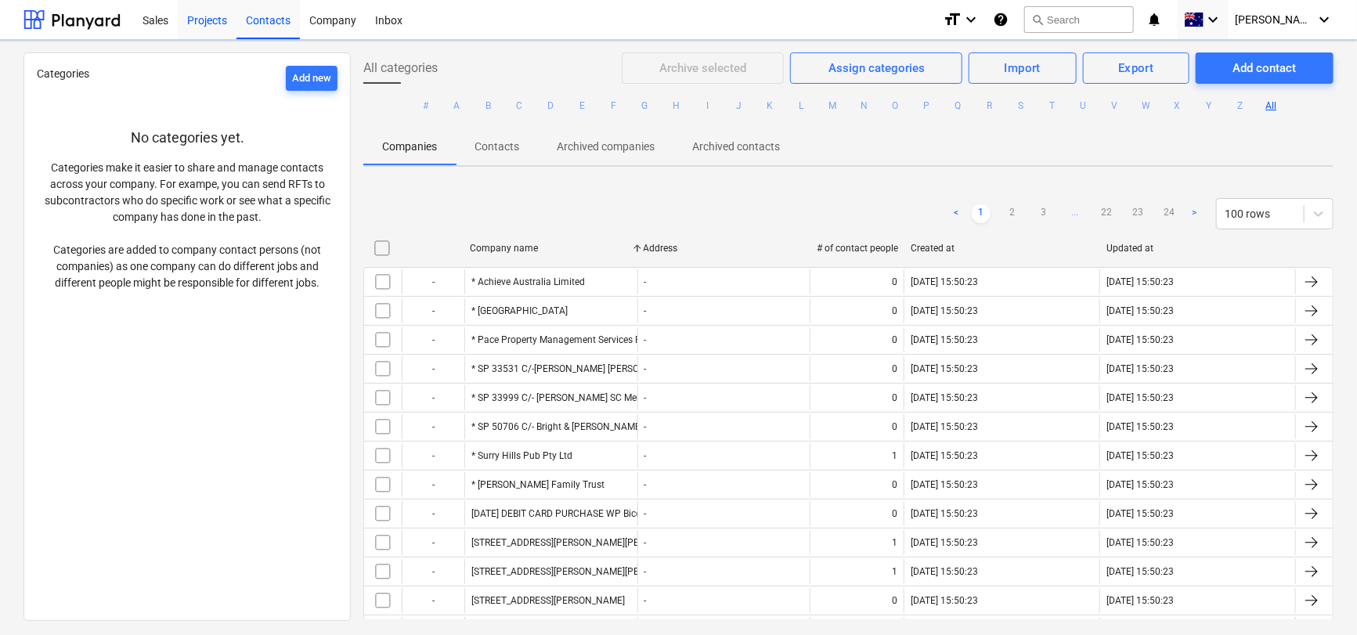
click at [210, 18] on div "Projects" at bounding box center [207, 19] width 59 height 40
